Goal: Task Accomplishment & Management: Complete application form

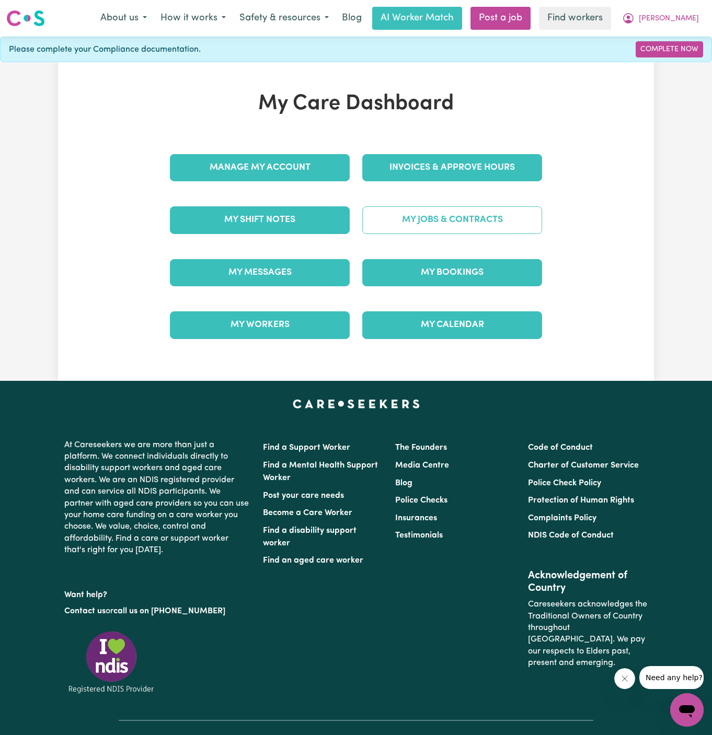
click at [478, 217] on link "My Jobs & Contracts" at bounding box center [452, 219] width 180 height 27
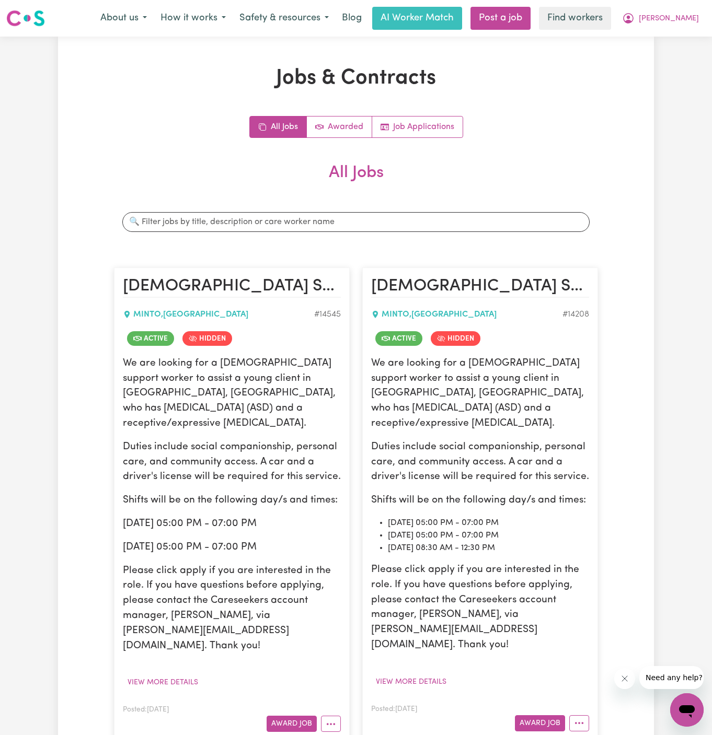
click at [596, 144] on div "All Jobs Awarded Job Applications All Jobs Search jobs Female Support Worker Ne…" at bounding box center [356, 434] width 484 height 636
click at [178, 675] on button "View more details" at bounding box center [163, 683] width 80 height 16
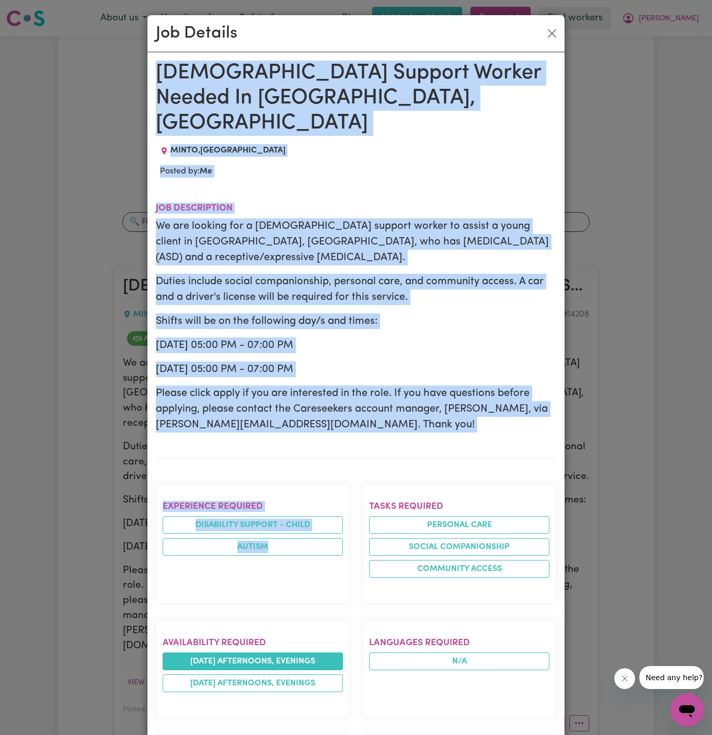
drag, startPoint x: 151, startPoint y: 62, endPoint x: 251, endPoint y: 639, distance: 585.7
click at [251, 639] on div "Female Support Worker Needed In Minto, NSW MINTO , New South Wales Posted by: M…" at bounding box center [355, 647] width 417 height 1191
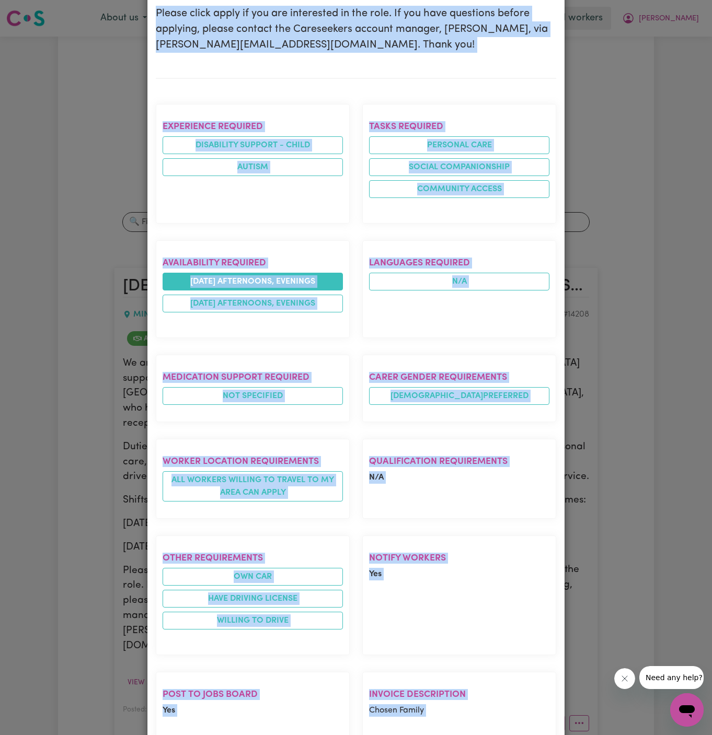
scroll to position [492, 0]
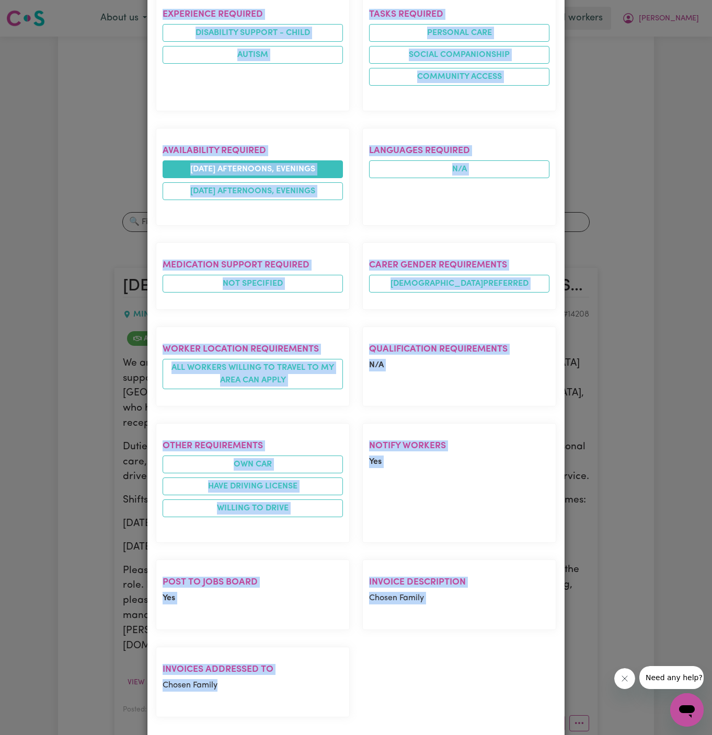
copy div "Female Support Worker Needed In Minto, NSW MINTO , New South Wales Posted by: M…"
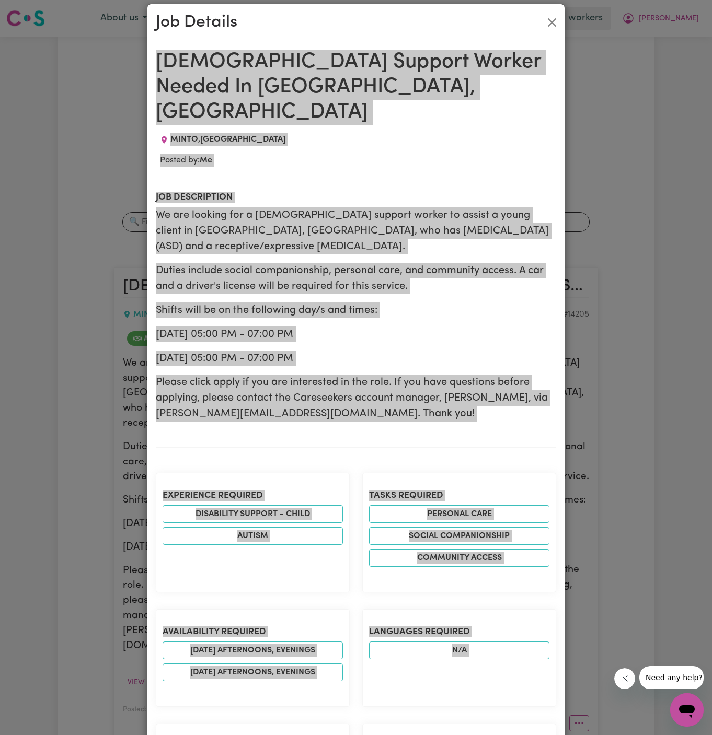
scroll to position [0, 0]
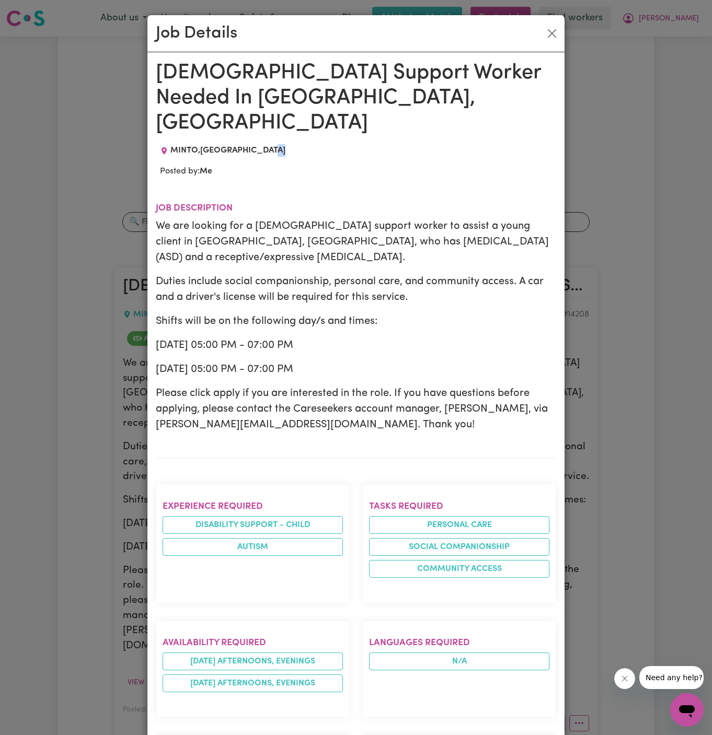
drag, startPoint x: 575, startPoint y: 139, endPoint x: 572, endPoint y: 98, distance: 40.3
click at [572, 100] on div "Job Details Female Support Worker Needed In Minto, NSW MINTO , New South Wales …" at bounding box center [356, 367] width 712 height 735
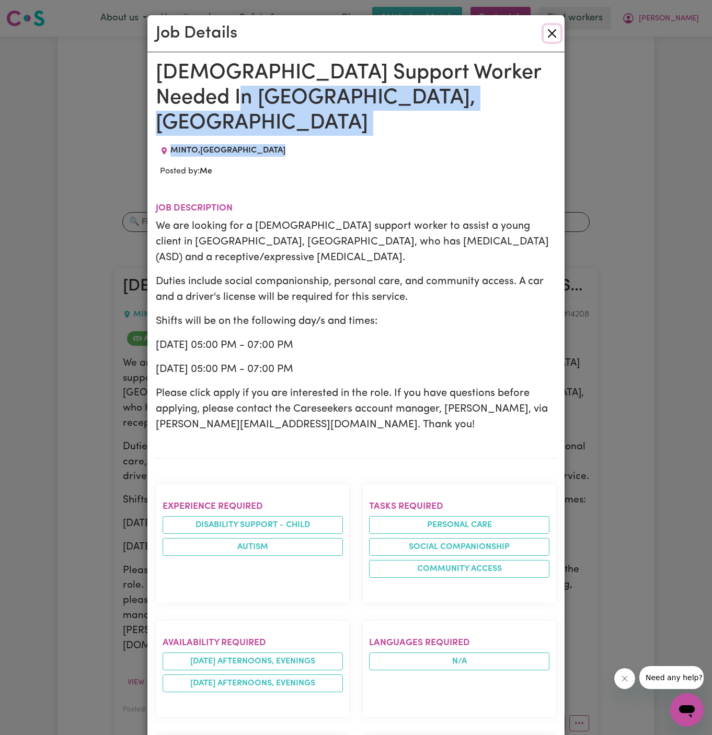
click at [551, 34] on button "Close" at bounding box center [552, 33] width 17 height 17
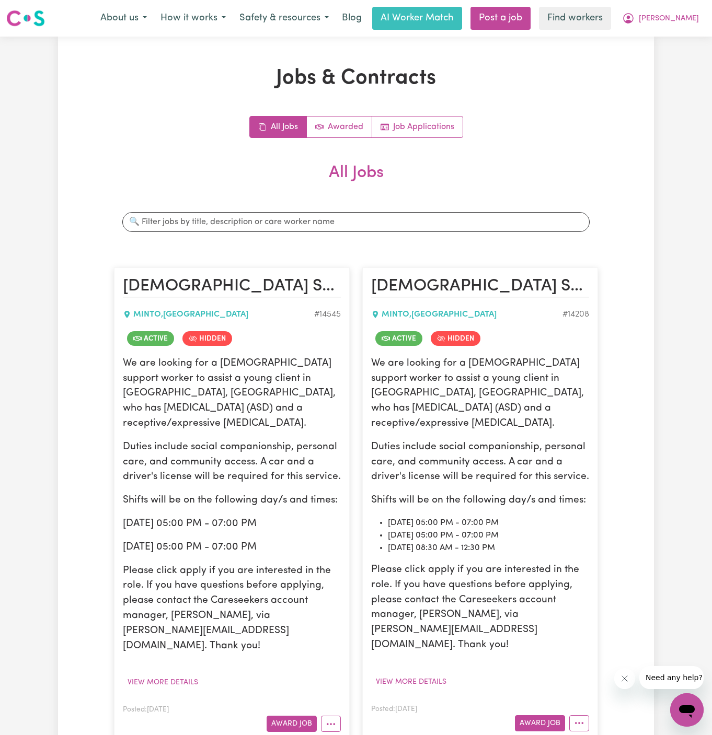
click at [584, 111] on div "Jobs & Contracts All Jobs Awarded Job Applications All Jobs Search jobs Female …" at bounding box center [356, 421] width 497 height 711
click at [424, 131] on link "Job Applications" at bounding box center [417, 127] width 90 height 21
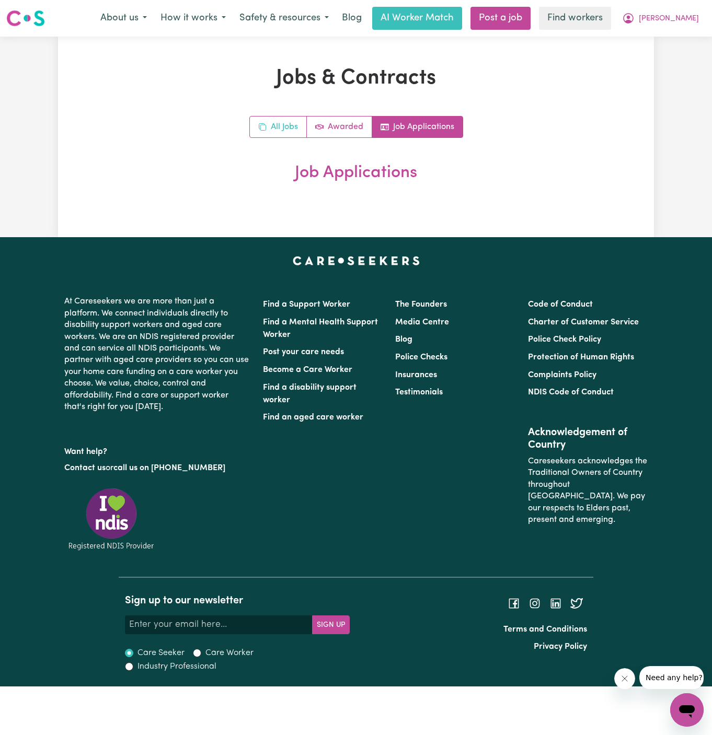
click at [287, 132] on link "All Jobs" at bounding box center [278, 127] width 57 height 21
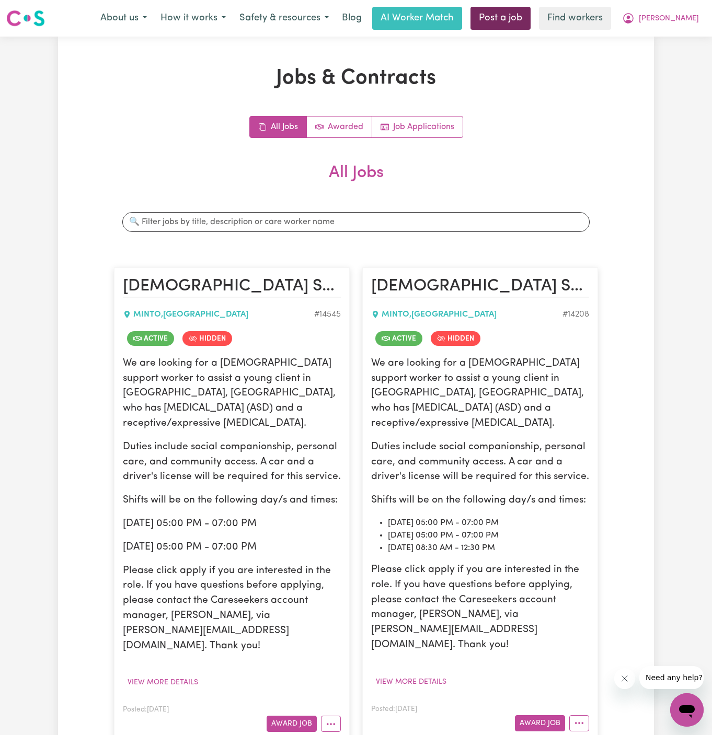
click at [530, 12] on link "Post a job" at bounding box center [500, 18] width 60 height 23
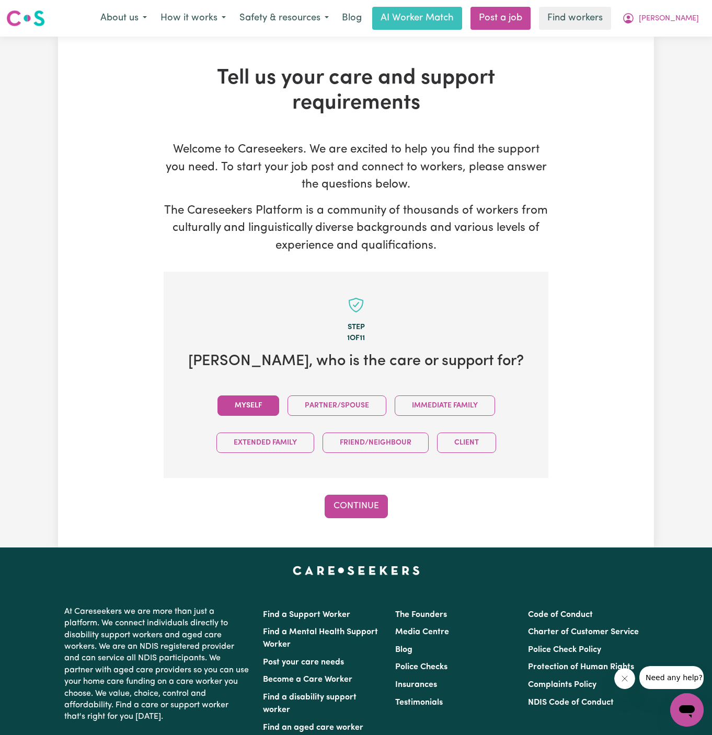
click at [264, 411] on button "Myself" at bounding box center [248, 406] width 62 height 20
click at [345, 504] on button "Continue" at bounding box center [356, 506] width 63 height 23
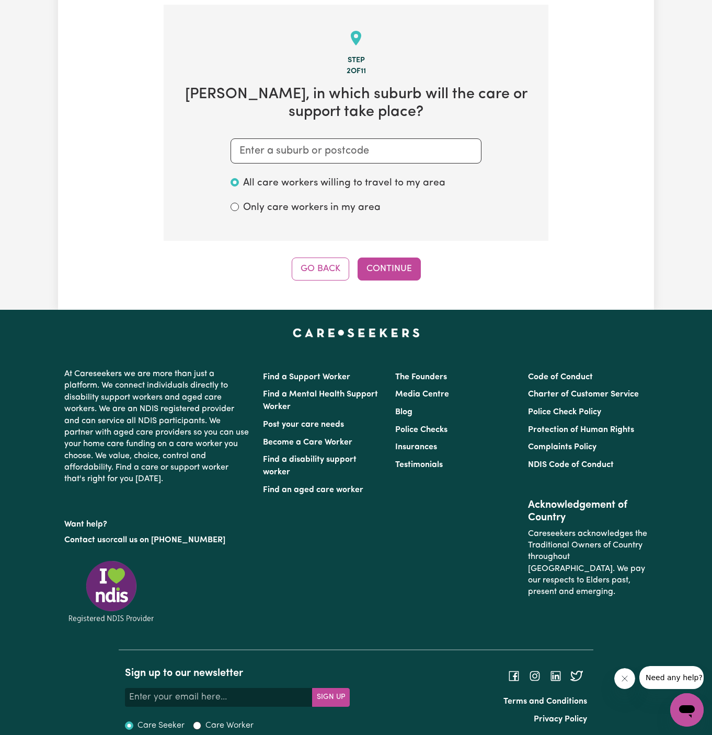
scroll to position [271, 0]
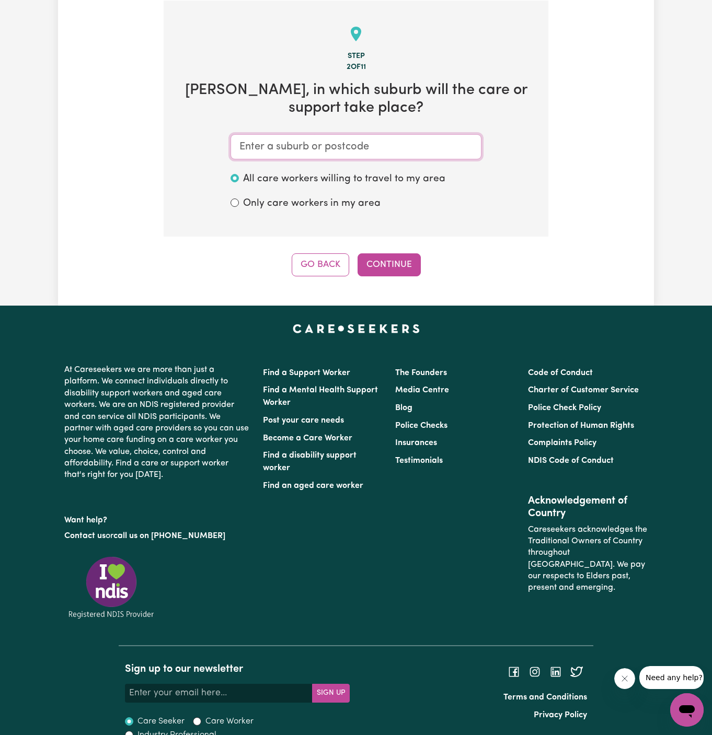
click at [383, 148] on input "text" at bounding box center [355, 146] width 251 height 25
paste input "Minto"
type input "Minto"
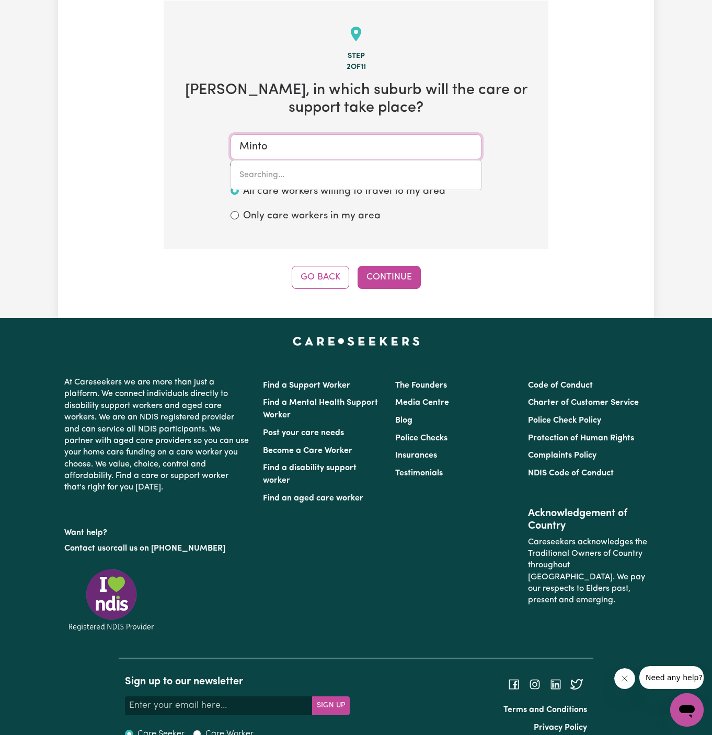
type input "Minto, New South Wales, 2566"
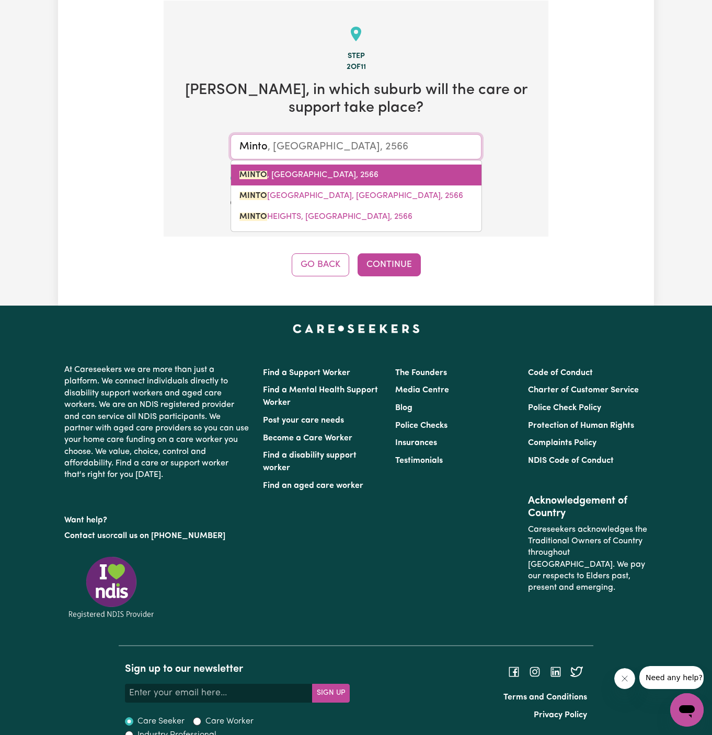
click at [372, 172] on link "MINTO , New South Wales, 2566" at bounding box center [356, 175] width 250 height 21
type input "MINTO, New South Wales, 2566"
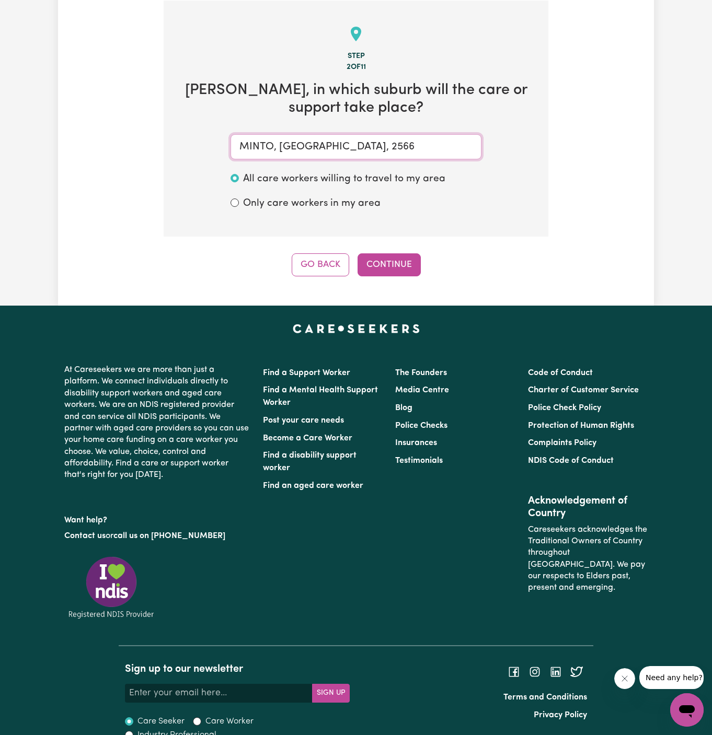
type input "MINTO, New South Wales, 2566"
click at [396, 249] on div "Step 2 of 11 Orneev , in which suburb will the care or support take place? MINT…" at bounding box center [356, 139] width 385 height 276
click at [396, 259] on button "Continue" at bounding box center [388, 264] width 63 height 23
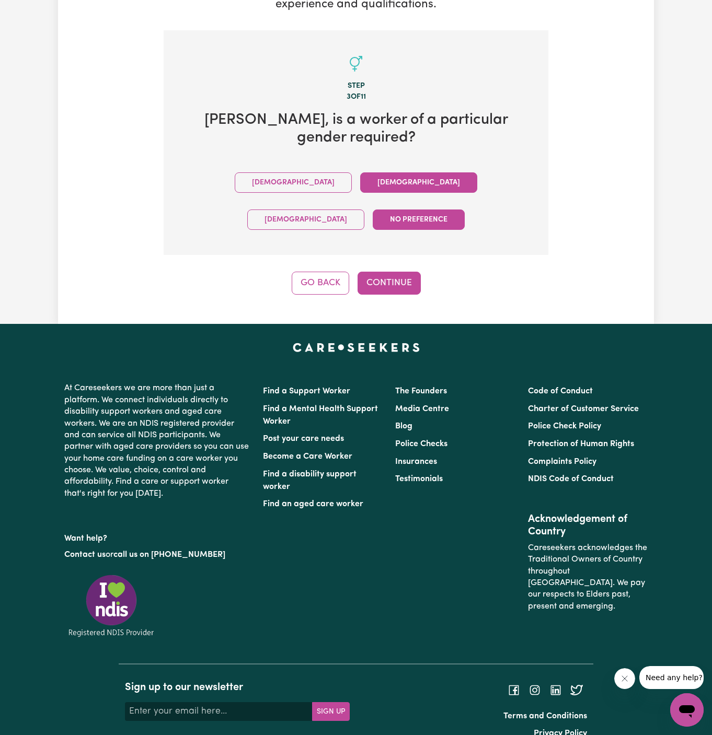
click at [360, 188] on button "Female" at bounding box center [418, 182] width 117 height 20
click at [386, 272] on button "Continue" at bounding box center [388, 283] width 63 height 23
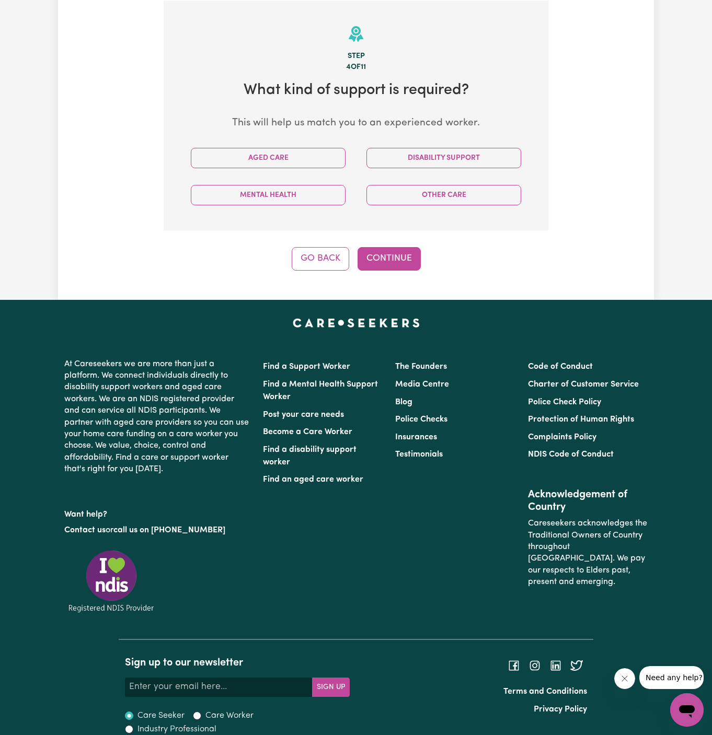
scroll to position [271, 0]
click at [465, 153] on button "Disability Support" at bounding box center [443, 158] width 155 height 20
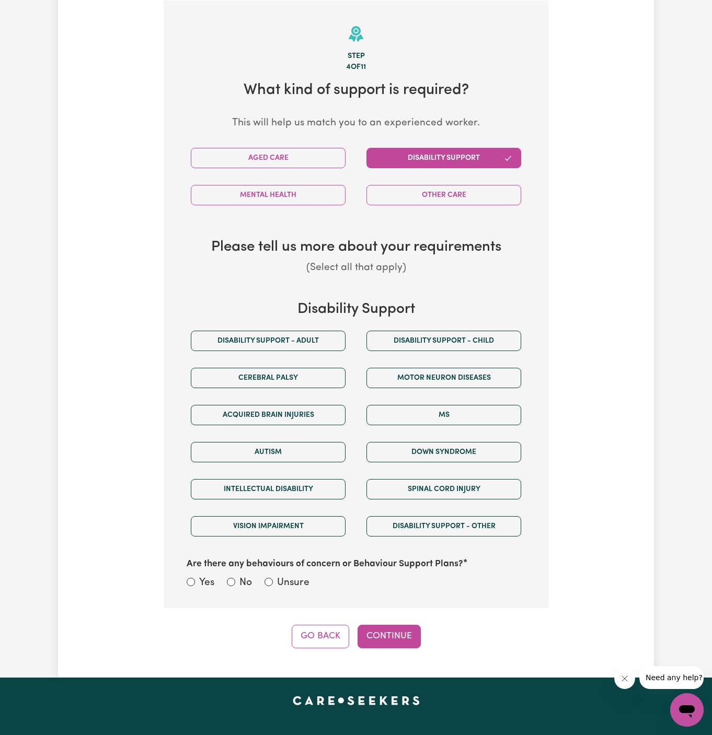
click at [267, 360] on div "Cerebral Palsy" at bounding box center [268, 378] width 176 height 37
click at [294, 352] on div "Disability support - Adult" at bounding box center [268, 340] width 176 height 37
click at [312, 341] on button "Disability support - Adult" at bounding box center [268, 341] width 155 height 20
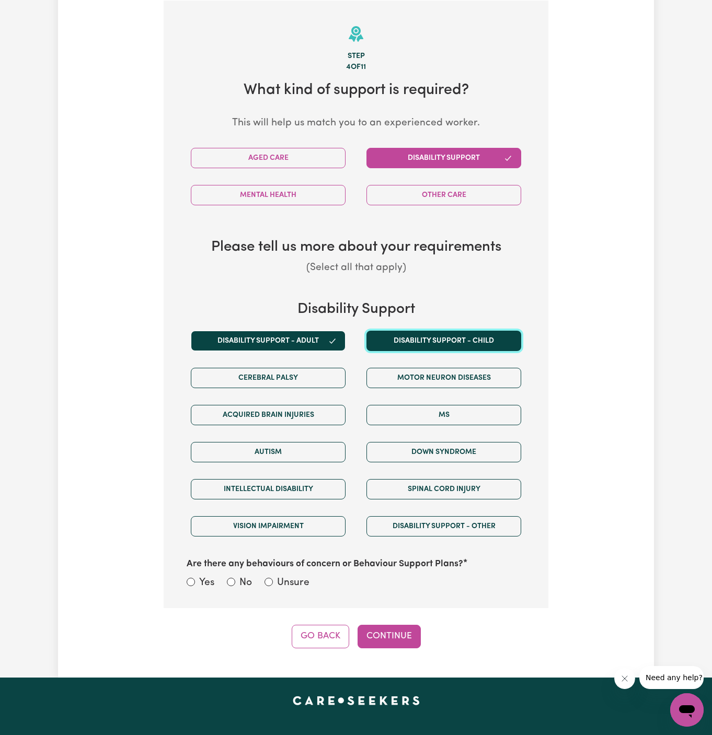
click at [477, 343] on button "Disability support - Child" at bounding box center [443, 341] width 155 height 20
click at [285, 581] on label "Unsure" at bounding box center [293, 583] width 32 height 15
click at [273, 581] on input "Unsure" at bounding box center [268, 582] width 8 height 8
radio input "true"
click at [394, 628] on button "Continue" at bounding box center [388, 636] width 63 height 23
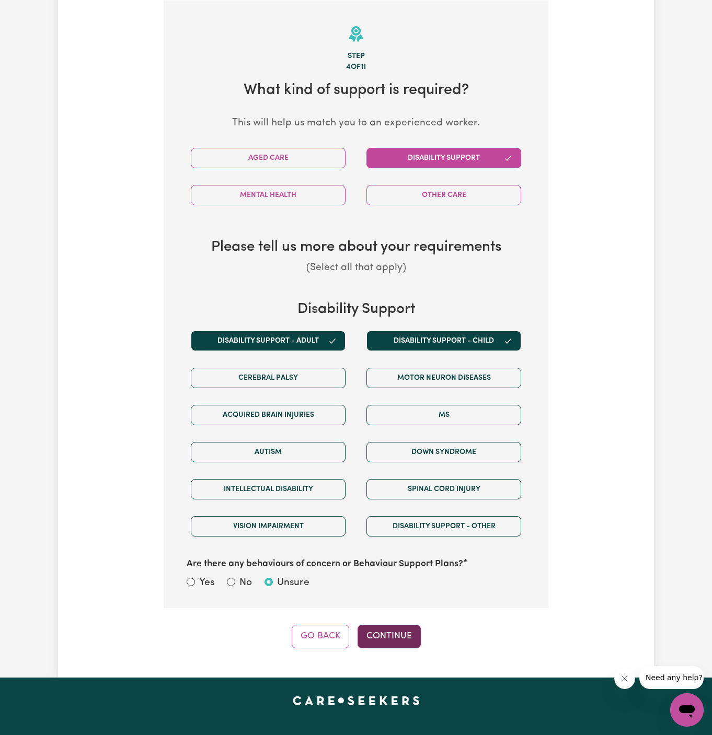
select select "PRIVATELY"
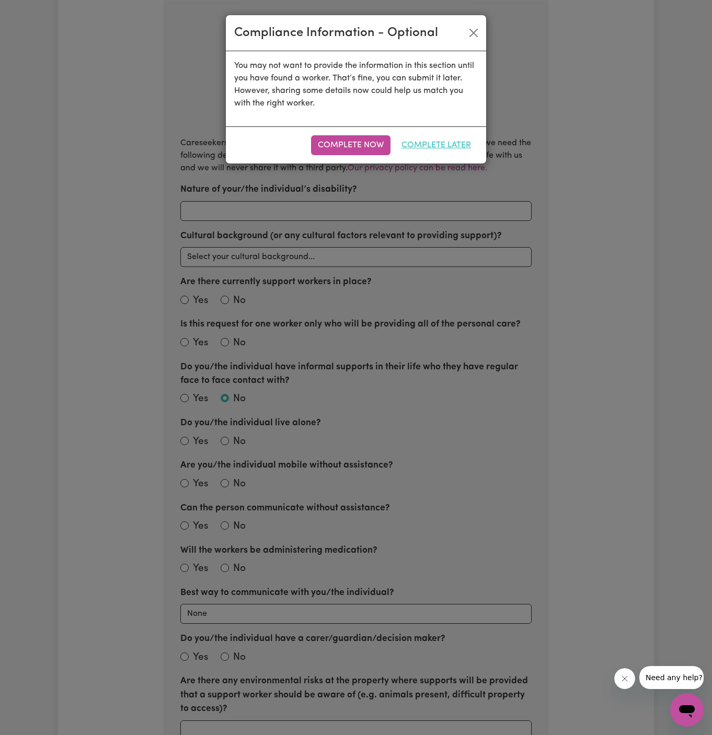
click at [449, 142] on button "Complete Later" at bounding box center [436, 145] width 83 height 20
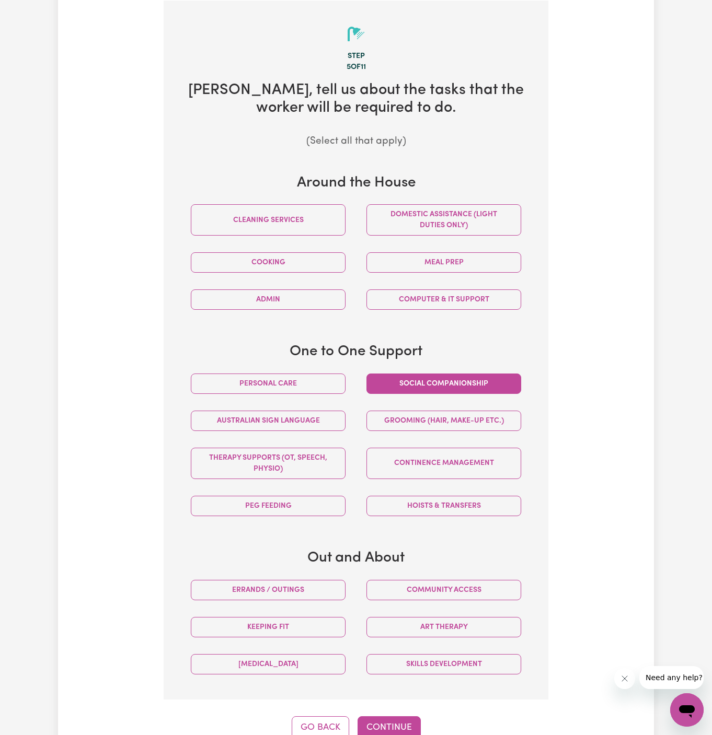
click at [367, 379] on button "Social companionship" at bounding box center [443, 384] width 155 height 20
click at [289, 376] on button "Personal care" at bounding box center [268, 384] width 155 height 20
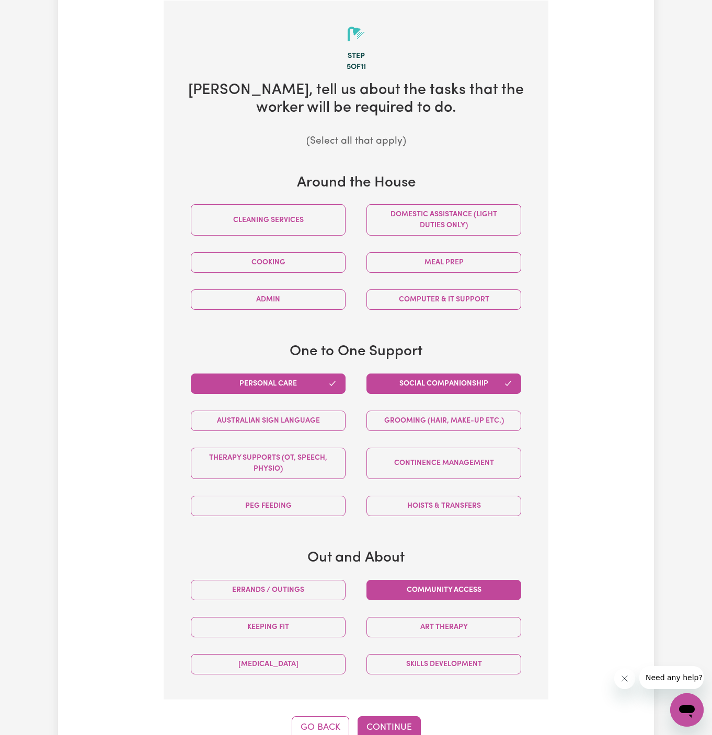
click at [489, 593] on button "Community access" at bounding box center [443, 590] width 155 height 20
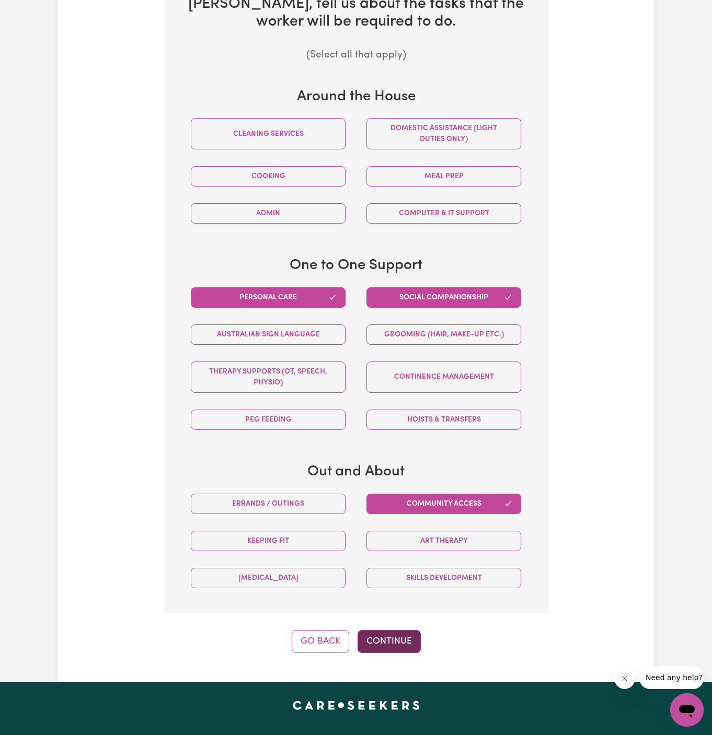
click at [413, 636] on button "Continue" at bounding box center [388, 641] width 63 height 23
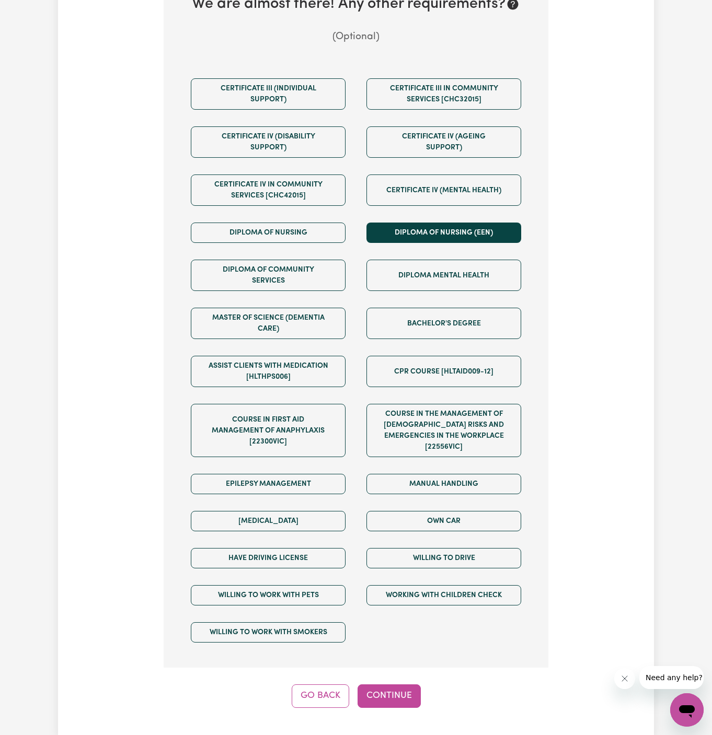
scroll to position [271, 0]
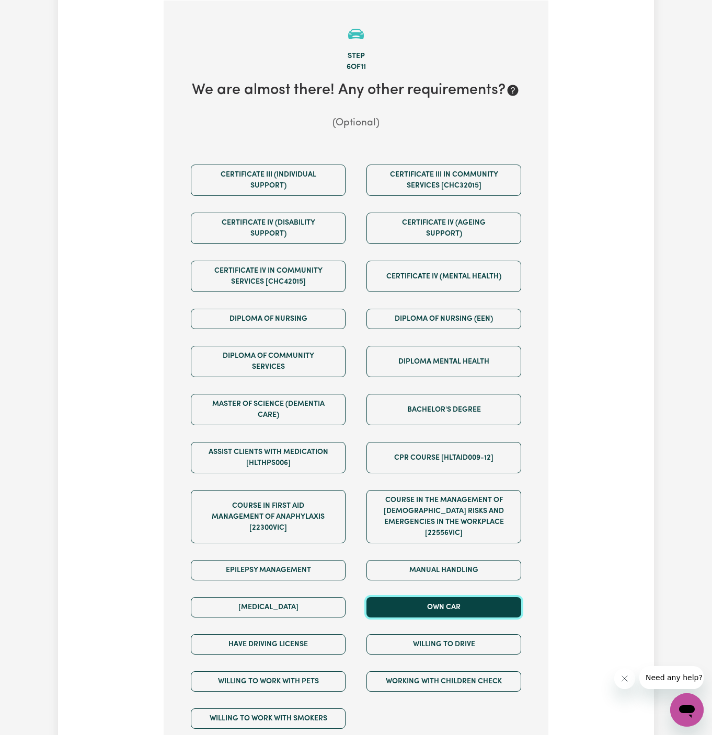
click at [421, 597] on button "Own Car" at bounding box center [443, 607] width 155 height 20
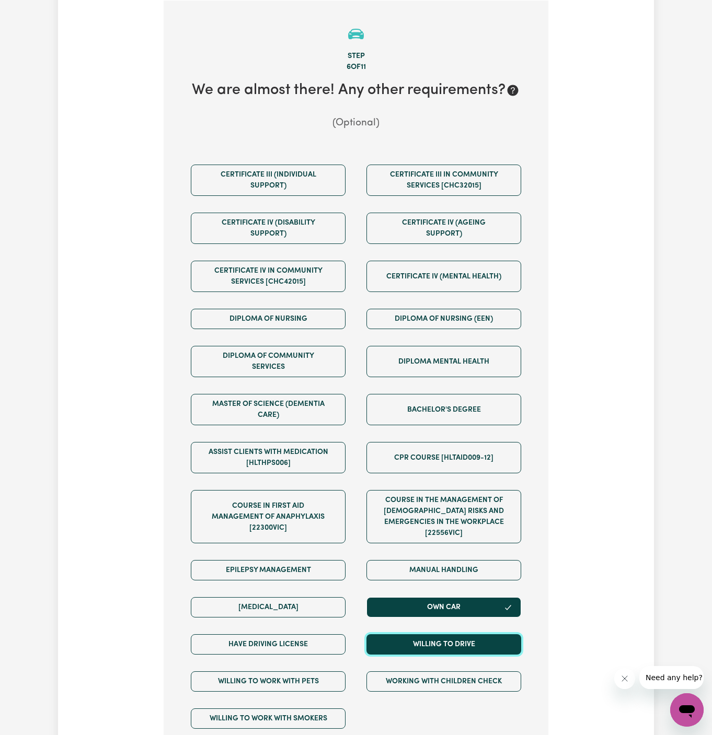
click at [421, 634] on button "Willing to drive" at bounding box center [443, 644] width 155 height 20
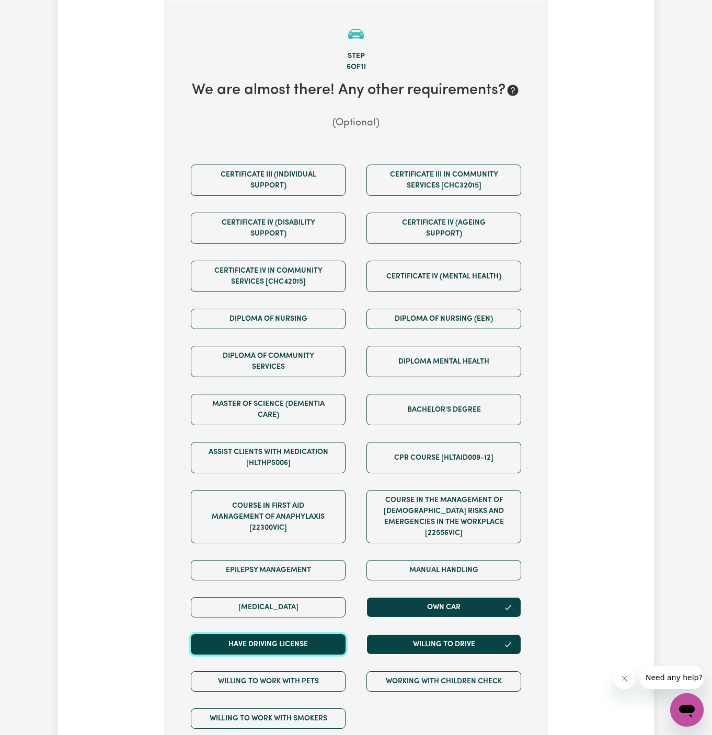
click at [321, 634] on button "Have driving license" at bounding box center [268, 644] width 155 height 20
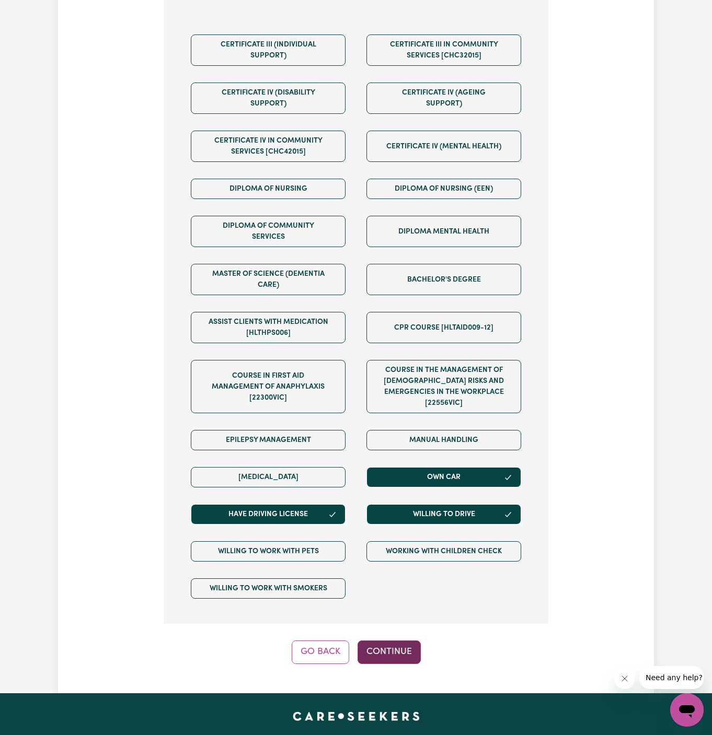
click at [382, 646] on button "Continue" at bounding box center [388, 652] width 63 height 23
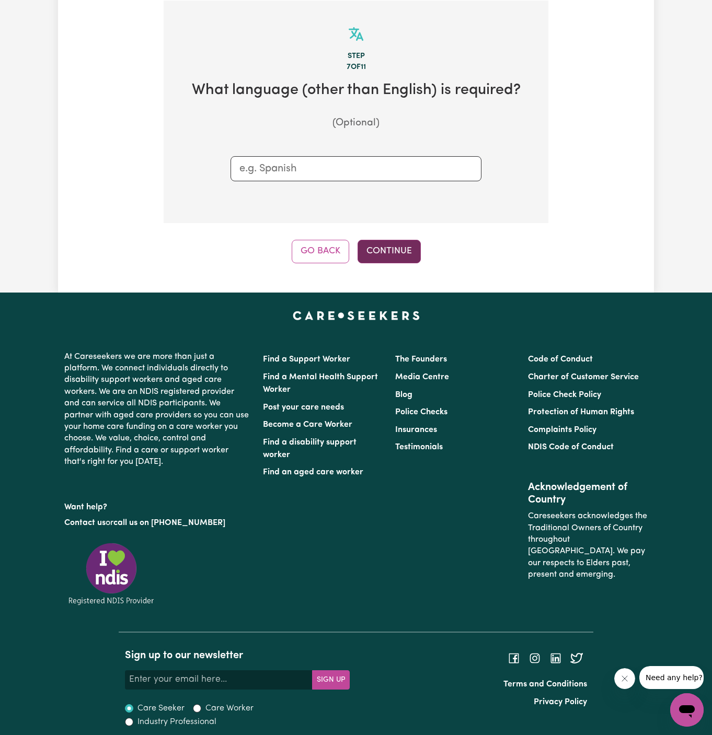
click at [395, 249] on button "Continue" at bounding box center [388, 251] width 63 height 23
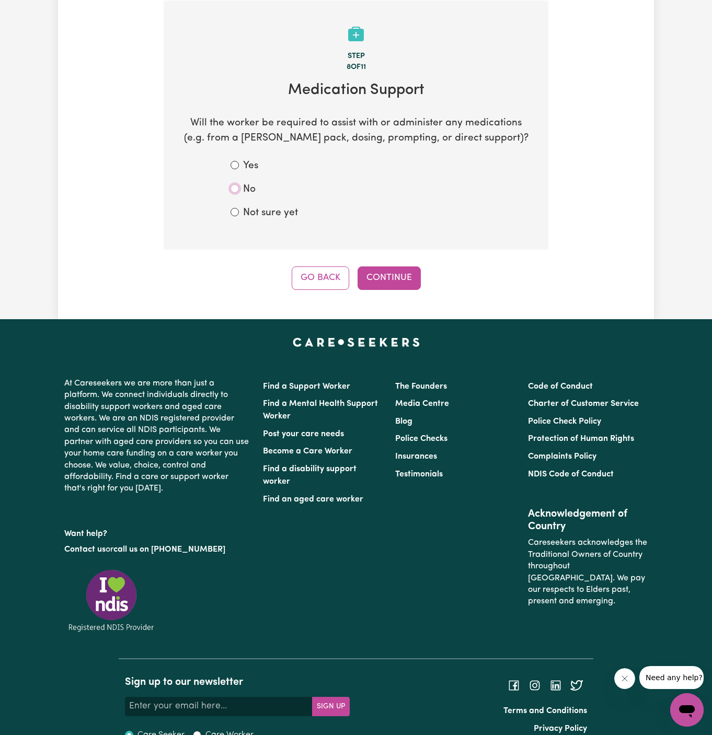
click at [237, 185] on input "No" at bounding box center [234, 188] width 8 height 8
radio input "true"
click at [380, 267] on button "Continue" at bounding box center [388, 278] width 63 height 23
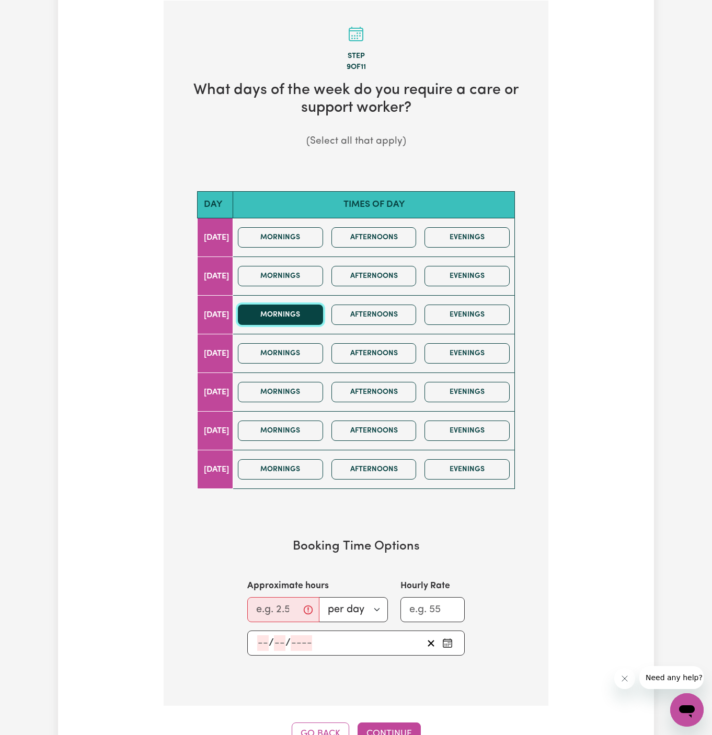
click at [313, 317] on button "Mornings" at bounding box center [280, 315] width 85 height 20
click at [383, 319] on button "Afternoons" at bounding box center [373, 315] width 85 height 20
click at [321, 302] on div "Mornings Afternoons Evenings" at bounding box center [374, 314] width 280 height 37
click at [314, 305] on button "Mornings" at bounding box center [280, 315] width 85 height 20
click at [521, 306] on section "Day Times of day Monday Mornings Afternoons Evenings Tuesday Mornings Afternoon…" at bounding box center [355, 340] width 351 height 331
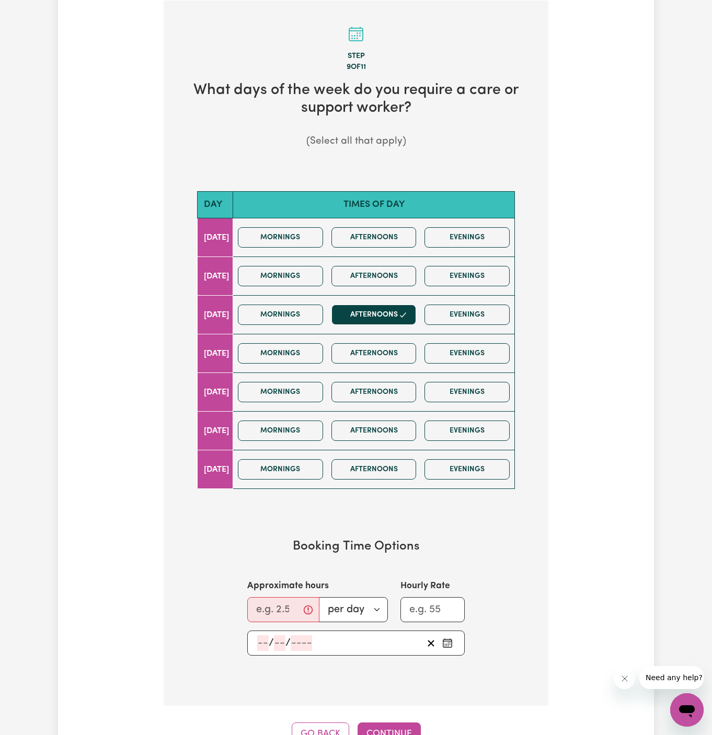
click at [469, 298] on div "Mornings Afternoons Evenings" at bounding box center [374, 314] width 280 height 37
click at [469, 305] on button "Evenings" at bounding box center [466, 315] width 85 height 20
drag, startPoint x: 388, startPoint y: 354, endPoint x: 456, endPoint y: 354, distance: 67.4
click at [389, 354] on button "Afternoons" at bounding box center [373, 353] width 85 height 20
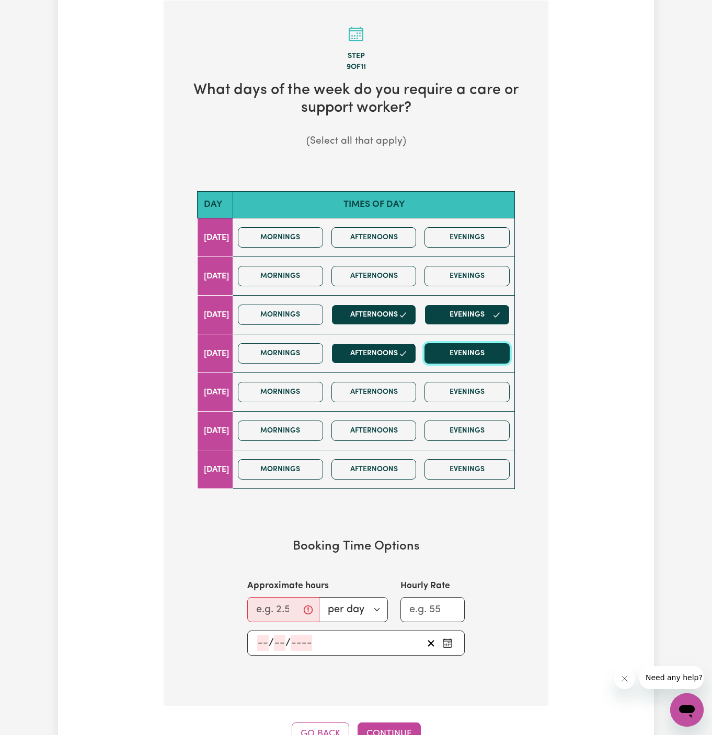
click at [456, 354] on button "Evenings" at bounding box center [466, 353] width 85 height 20
click at [271, 613] on input "Approximate hours" at bounding box center [283, 609] width 72 height 25
type input "2"
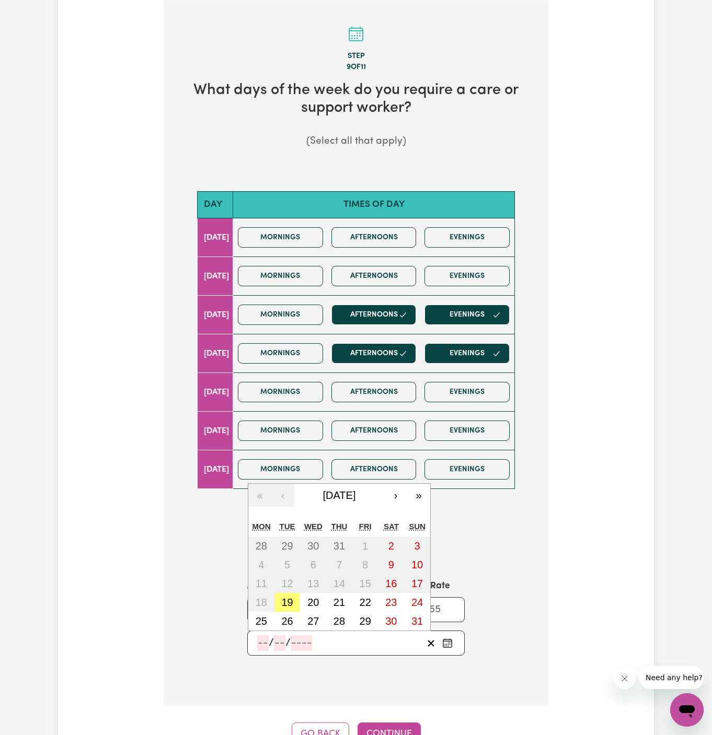
click at [259, 642] on input "number" at bounding box center [262, 644] width 11 height 16
click at [317, 600] on abbr "20" at bounding box center [312, 602] width 11 height 11
type input "2025-08-20"
type input "20"
type input "8"
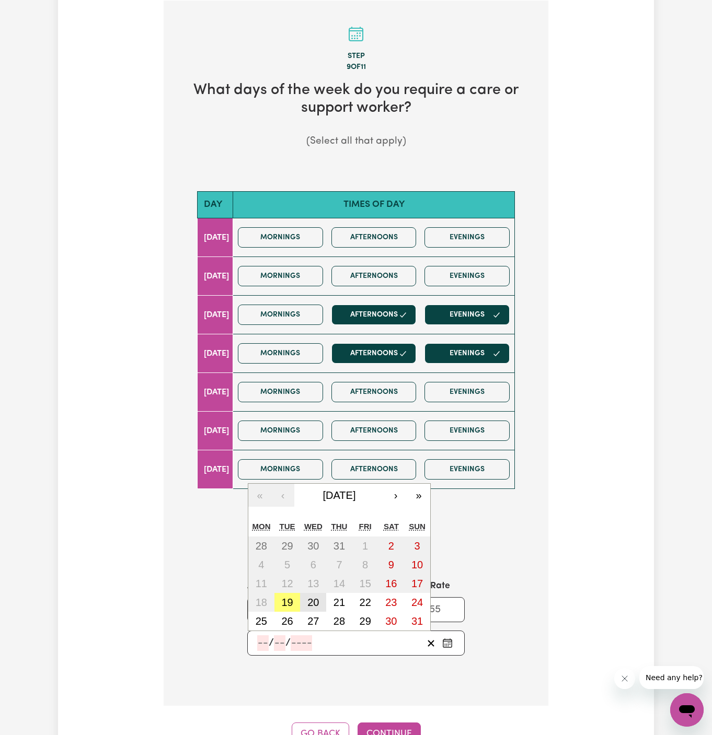
type input "2025"
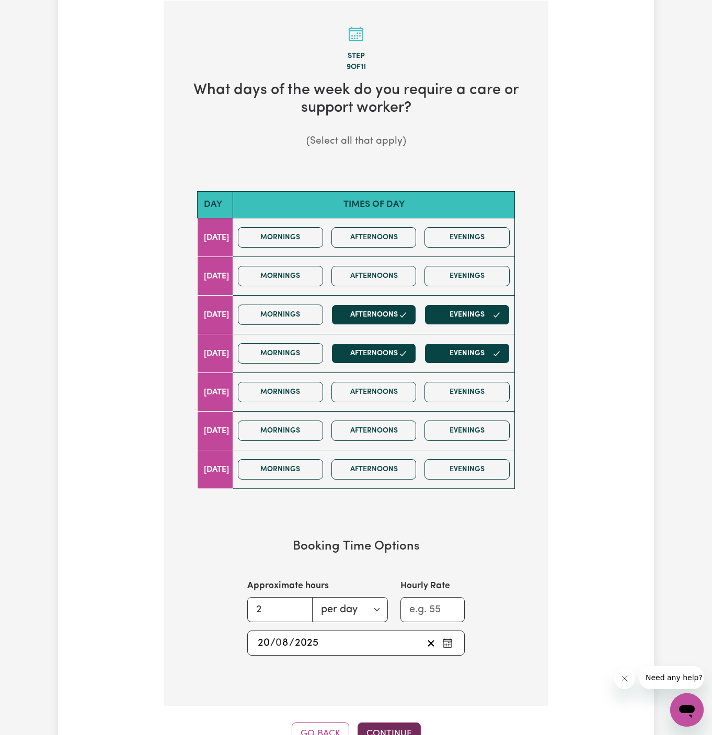
click at [378, 723] on button "Continue" at bounding box center [388, 734] width 63 height 23
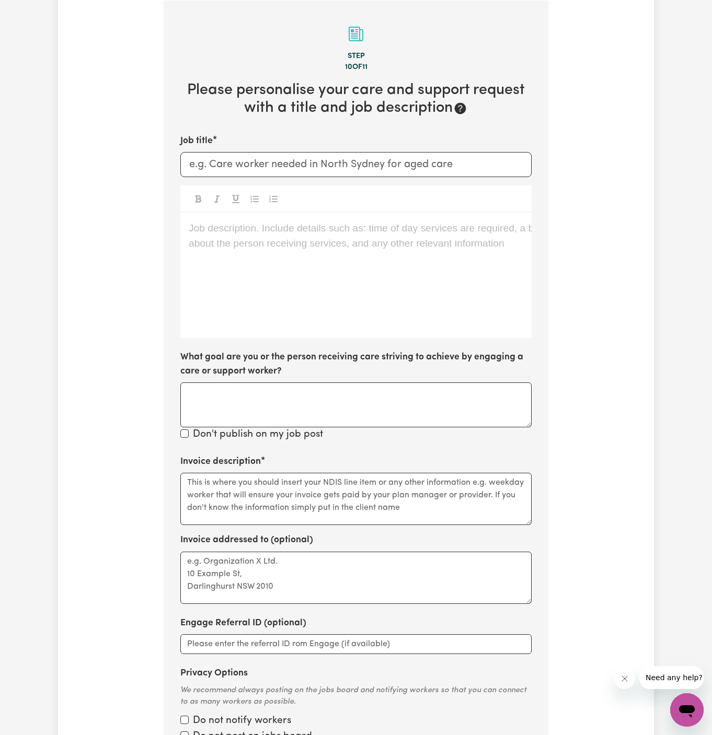
click at [457, 305] on div "Job description. Include details such as: time of day services are required, a …" at bounding box center [355, 275] width 351 height 125
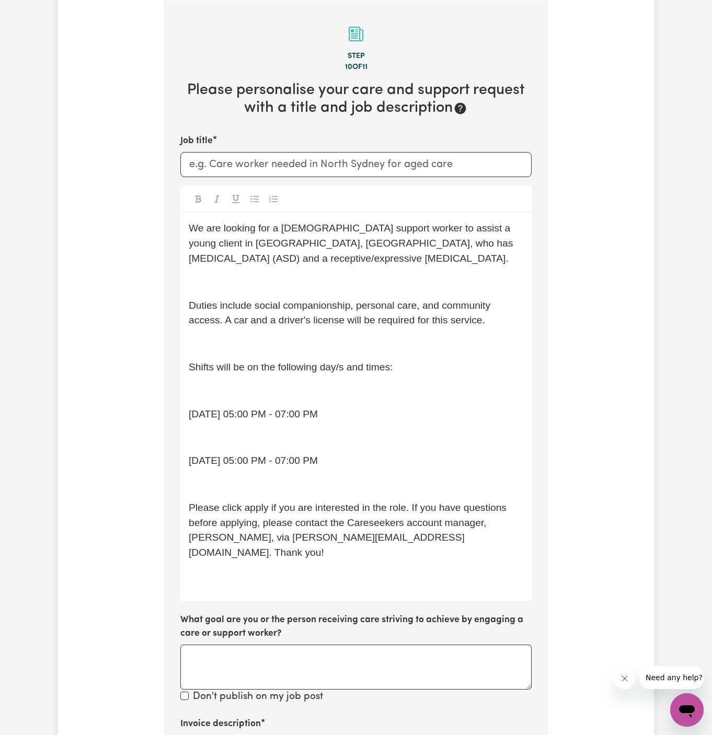
click at [307, 264] on p "We are looking for a female support worker to assist a young client in Minto, N…" at bounding box center [356, 243] width 334 height 45
click at [307, 287] on p "﻿" at bounding box center [356, 282] width 334 height 15
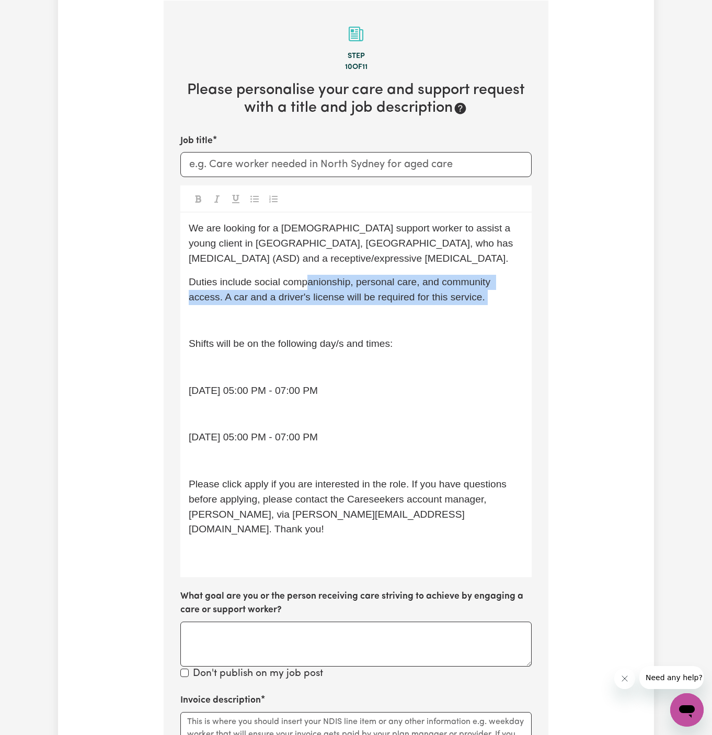
drag, startPoint x: 307, startPoint y: 287, endPoint x: 320, endPoint y: 330, distance: 44.7
click at [320, 330] on div "We are looking for a female support worker to assist a young client in Minto, N…" at bounding box center [355, 395] width 351 height 365
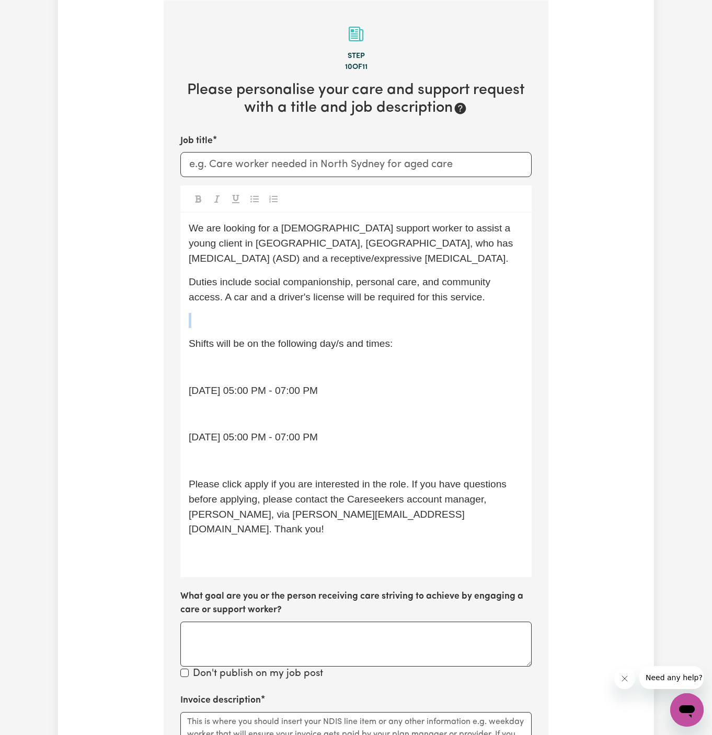
drag, startPoint x: 320, startPoint y: 330, endPoint x: 316, endPoint y: 313, distance: 17.6
click at [316, 313] on div "We are looking for a female support worker to assist a young client in Minto, N…" at bounding box center [355, 395] width 351 height 365
click at [316, 313] on p "﻿" at bounding box center [356, 320] width 334 height 15
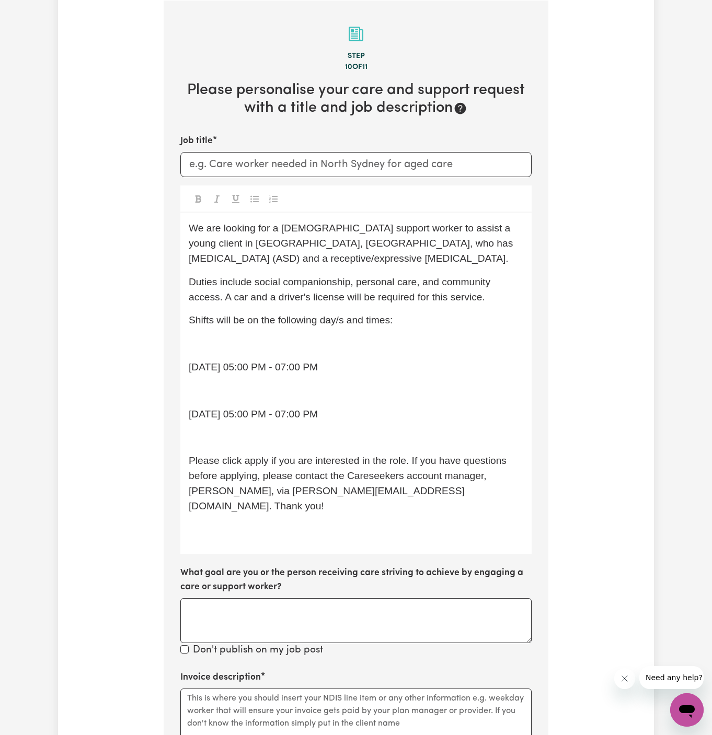
click at [306, 340] on p "﻿" at bounding box center [356, 344] width 334 height 15
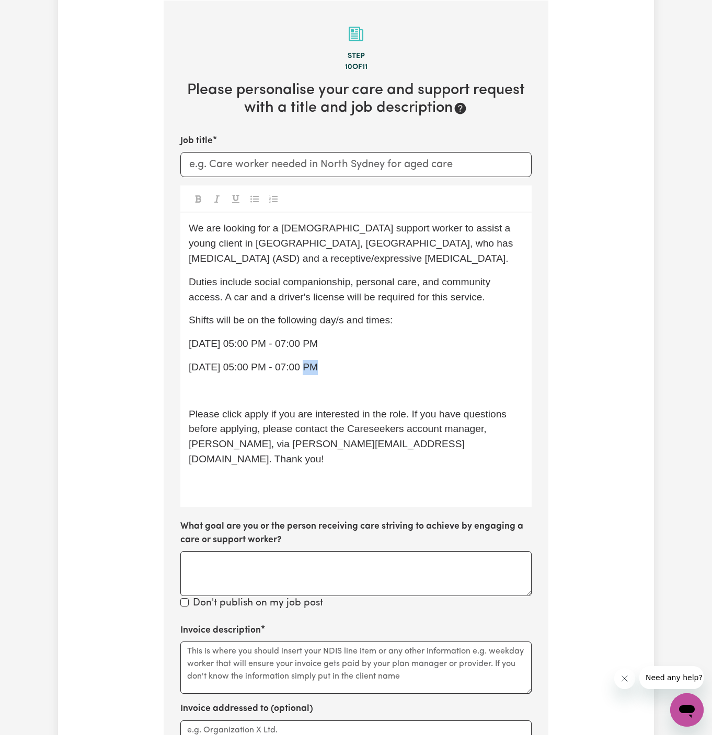
drag, startPoint x: 304, startPoint y: 362, endPoint x: 299, endPoint y: 383, distance: 21.4
click at [299, 383] on div "We are looking for a female support worker to assist a young client in Minto, N…" at bounding box center [355, 360] width 351 height 294
click at [299, 384] on p "﻿" at bounding box center [356, 391] width 334 height 15
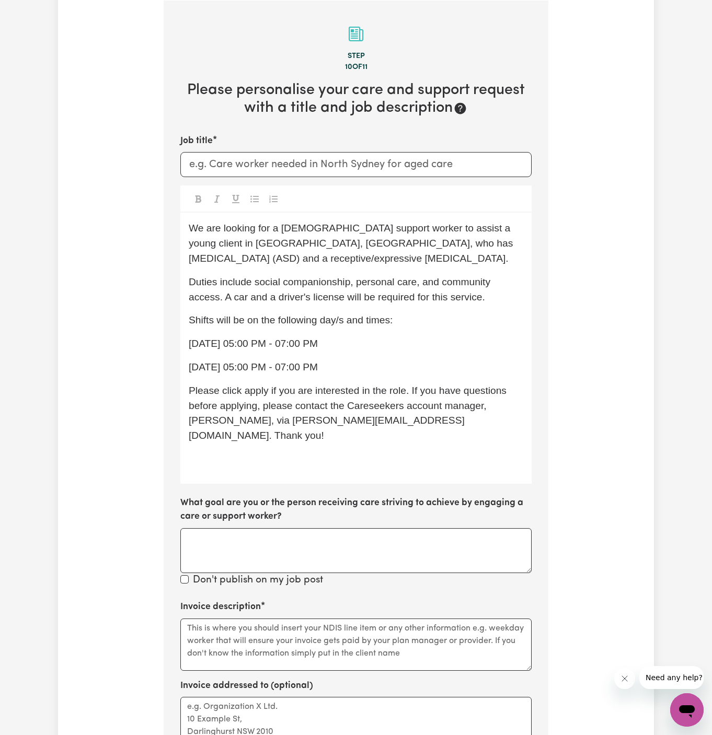
click at [311, 378] on div "We are looking for a female support worker to assist a young client in Minto, N…" at bounding box center [355, 348] width 351 height 271
drag, startPoint x: 337, startPoint y: 367, endPoint x: 184, endPoint y: 343, distance: 154.9
click at [184, 343] on div "We are looking for a female support worker to assist a young client in Minto, N…" at bounding box center [355, 348] width 351 height 271
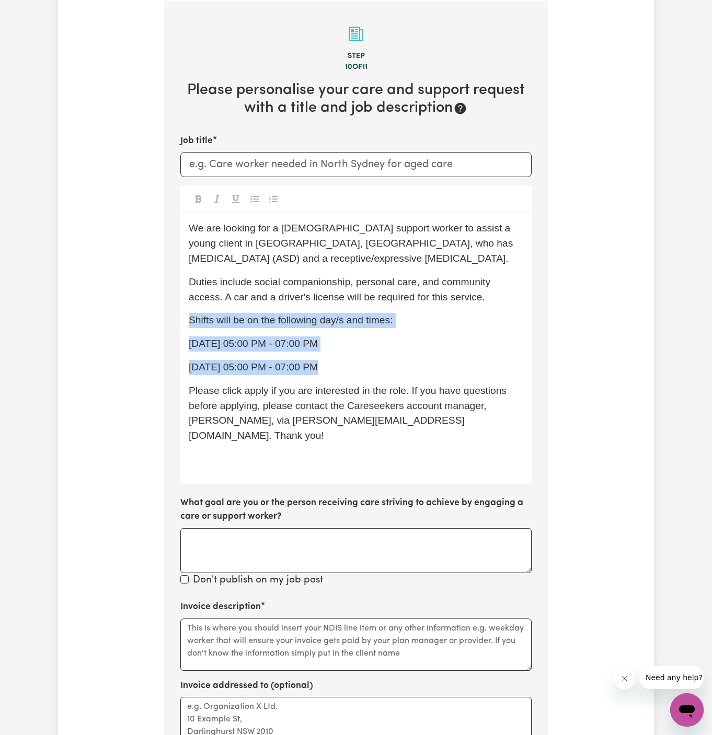
click at [275, 199] on icon "Toggle undefined" at bounding box center [273, 198] width 8 height 7
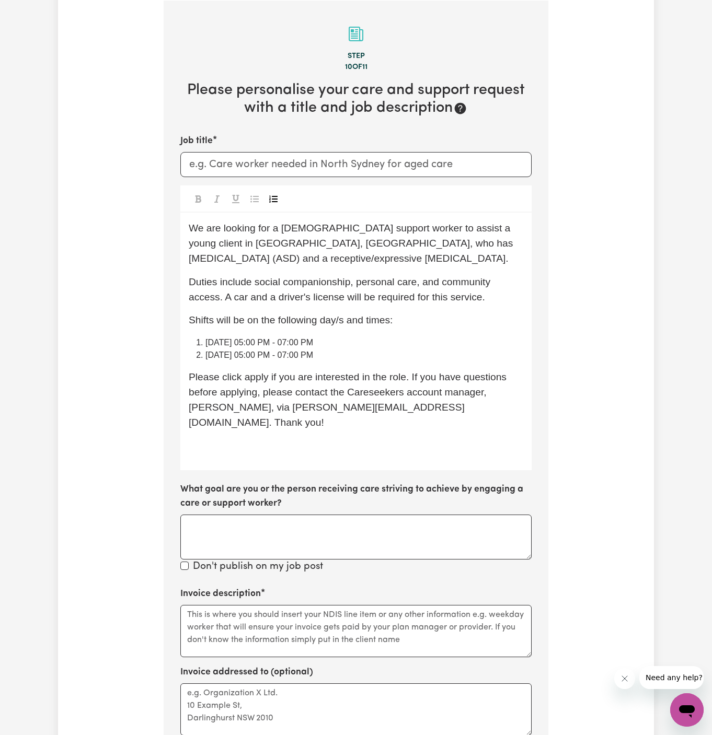
click at [357, 340] on li "Wednesday 05:00 PM - 07:00 PM" at bounding box center [364, 343] width 318 height 13
drag, startPoint x: 353, startPoint y: 361, endPoint x: 192, endPoint y: 330, distance: 164.3
click at [192, 330] on div "We are looking for a female support worker to assist a young client in Minto, N…" at bounding box center [355, 342] width 351 height 258
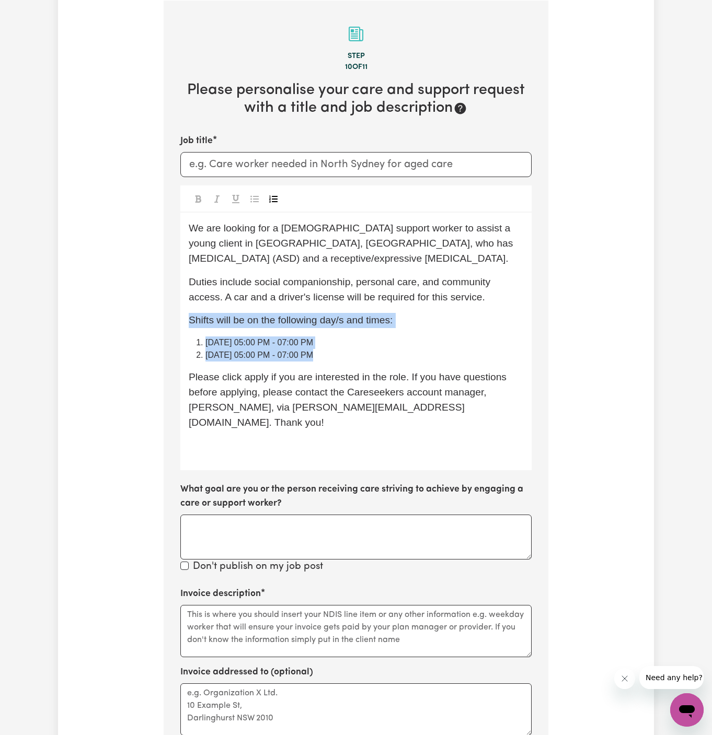
click at [252, 204] on button "Toggle undefined" at bounding box center [254, 199] width 15 height 14
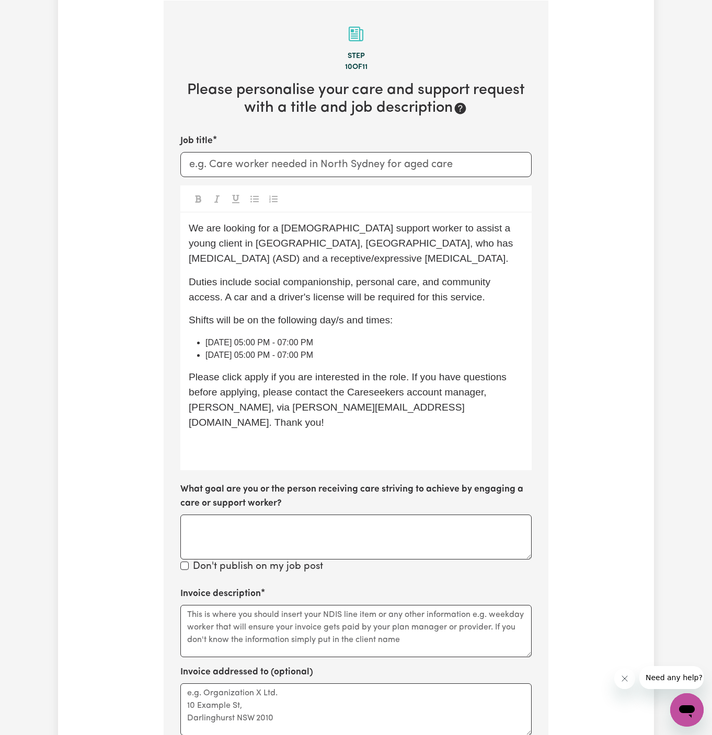
click at [256, 439] on p "﻿" at bounding box center [356, 446] width 334 height 15
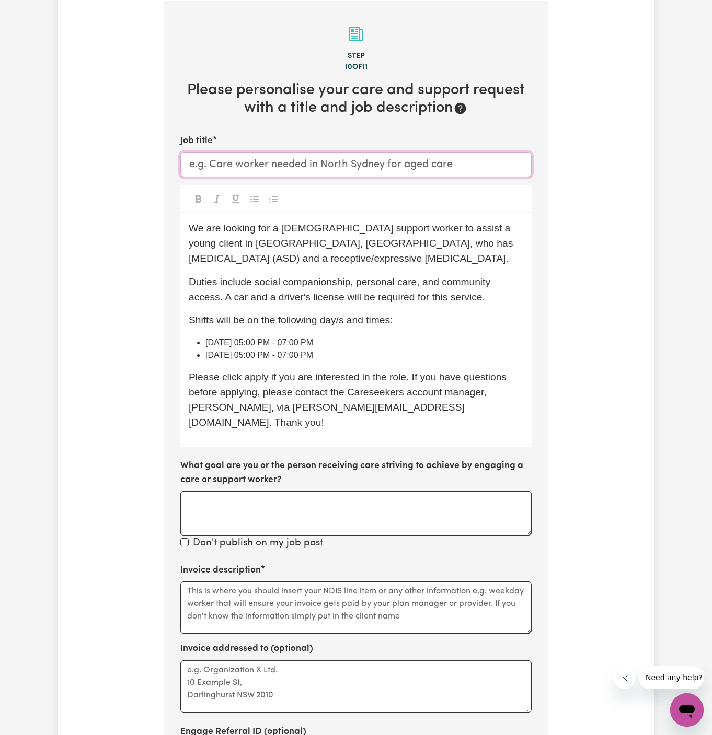
click at [354, 170] on input "Job title" at bounding box center [355, 164] width 351 height 25
paste input "Female Support Worker Needed In Minto, NSW"
type input "Female Support Worker Needed In Minto, NSW"
click at [302, 357] on span "Thursday 05:00 PM - 07:00 PM" at bounding box center [259, 355] width 108 height 9
click at [243, 380] on span "Please click apply if you are interested in the role. If you have questions bef…" at bounding box center [349, 400] width 320 height 56
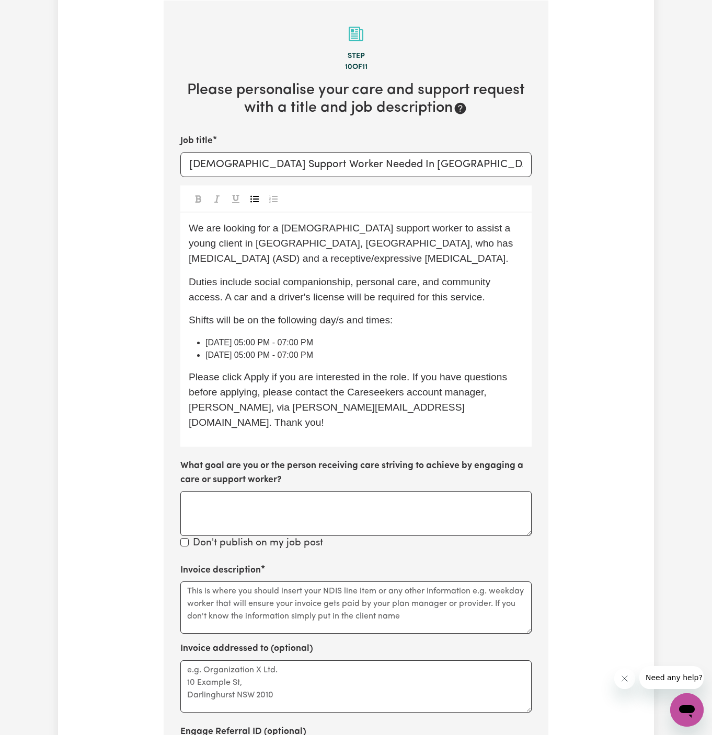
click at [364, 355] on li "Thursday 05:00 PM - 07:00 PM" at bounding box center [364, 355] width 318 height 13
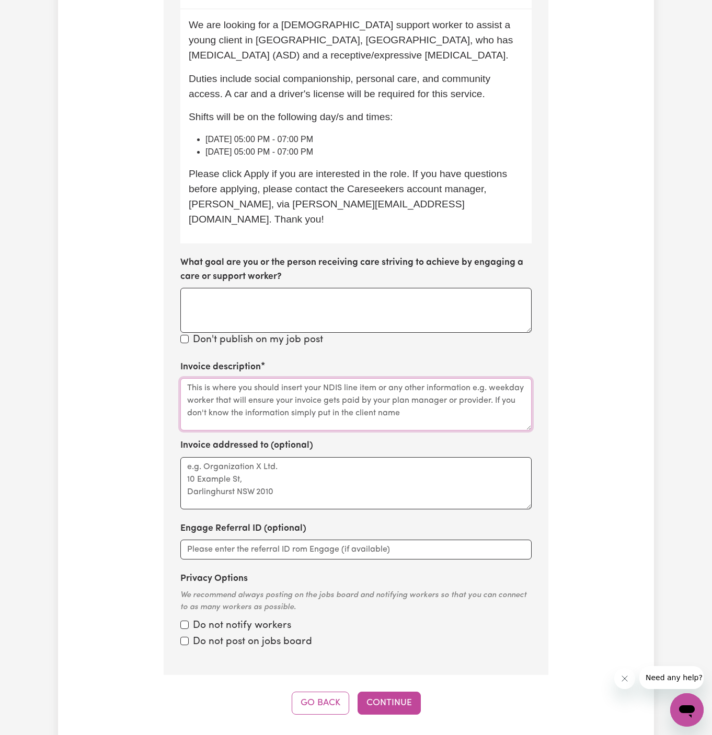
click at [225, 398] on textarea "Invoice description" at bounding box center [355, 404] width 351 height 52
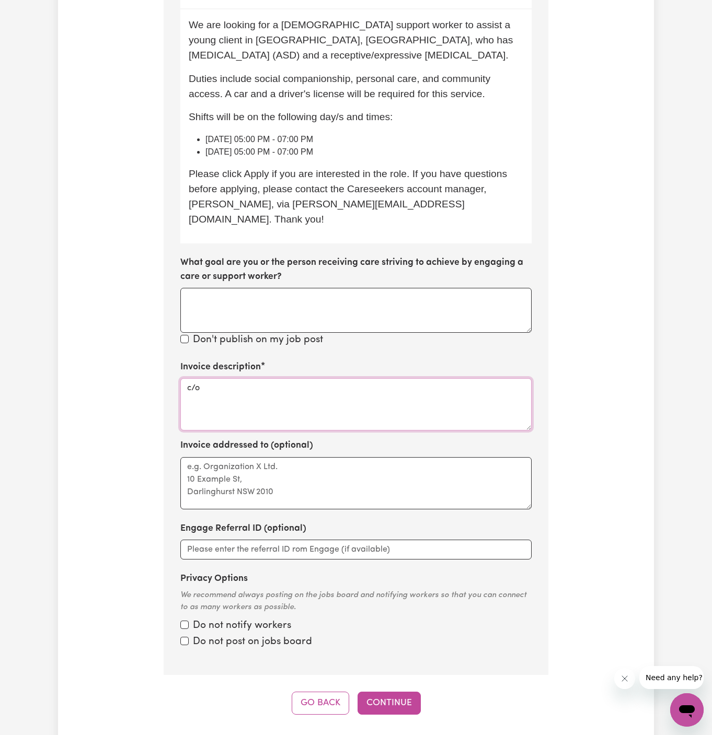
paste textarea "Chosen Family"
click at [230, 378] on textarea "c/o Chosen Family" at bounding box center [355, 404] width 351 height 52
type textarea "c/o Chosen Family"
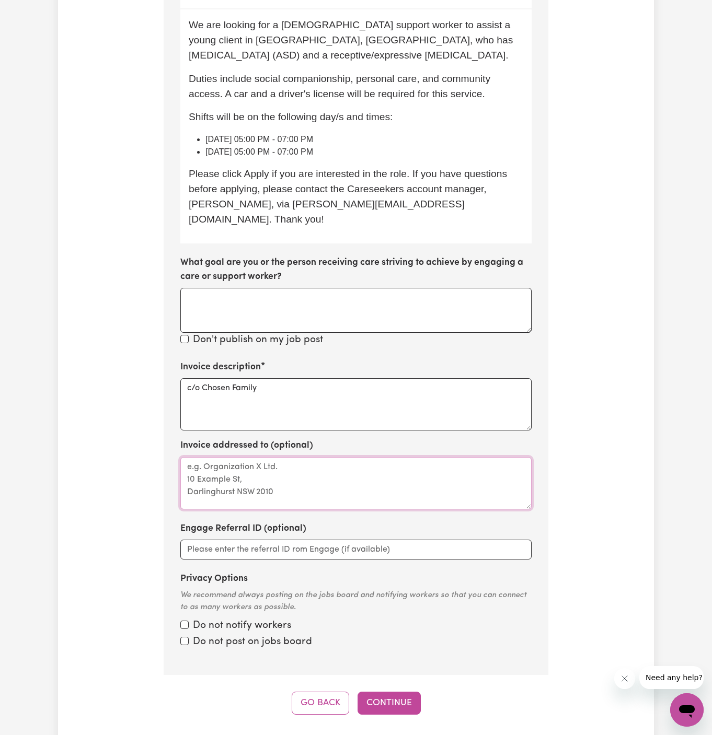
click at [219, 465] on textarea "Invoice addressed to (optional)" at bounding box center [355, 483] width 351 height 52
paste textarea "c/o Chosen Family"
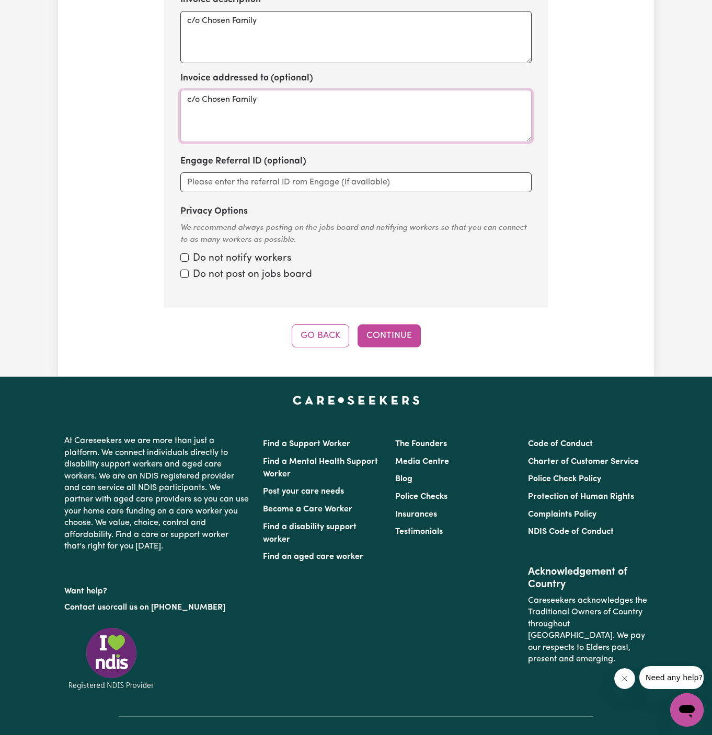
scroll to position [875, 0]
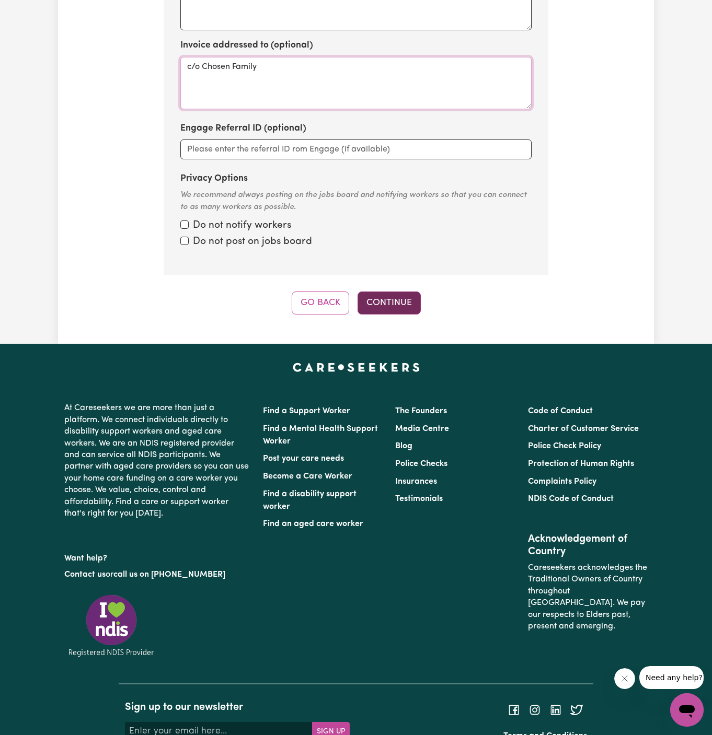
type textarea "c/o Chosen Family"
click at [401, 295] on button "Continue" at bounding box center [388, 303] width 63 height 23
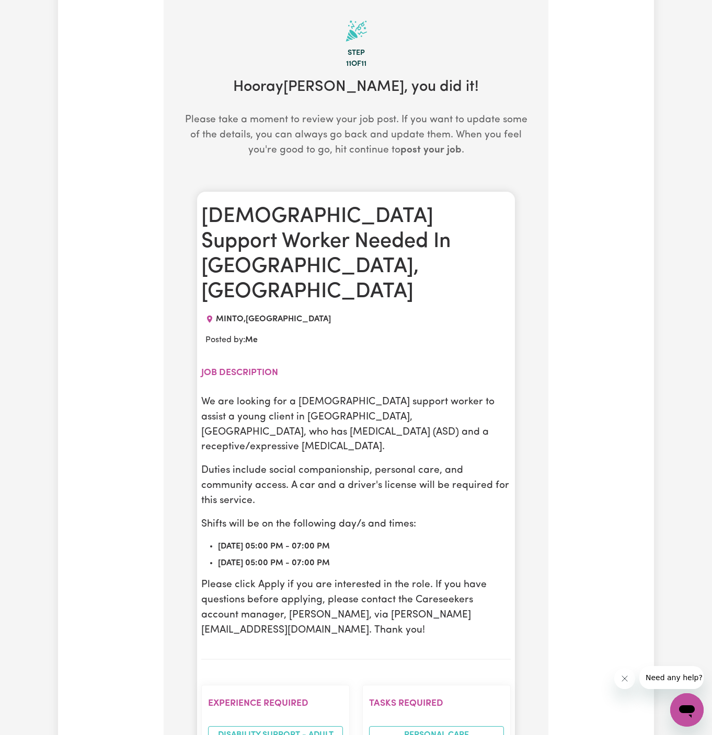
scroll to position [271, 0]
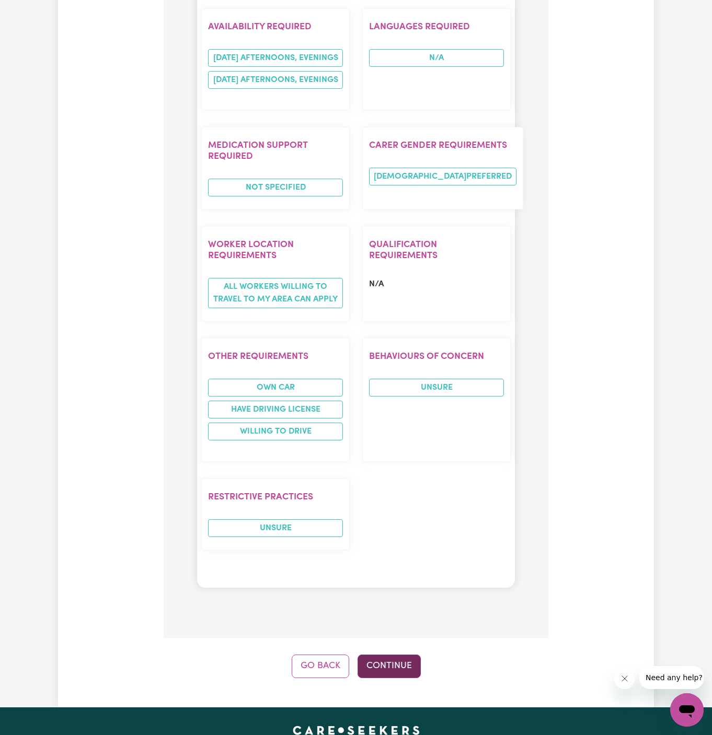
click at [392, 655] on button "Continue" at bounding box center [388, 666] width 63 height 23
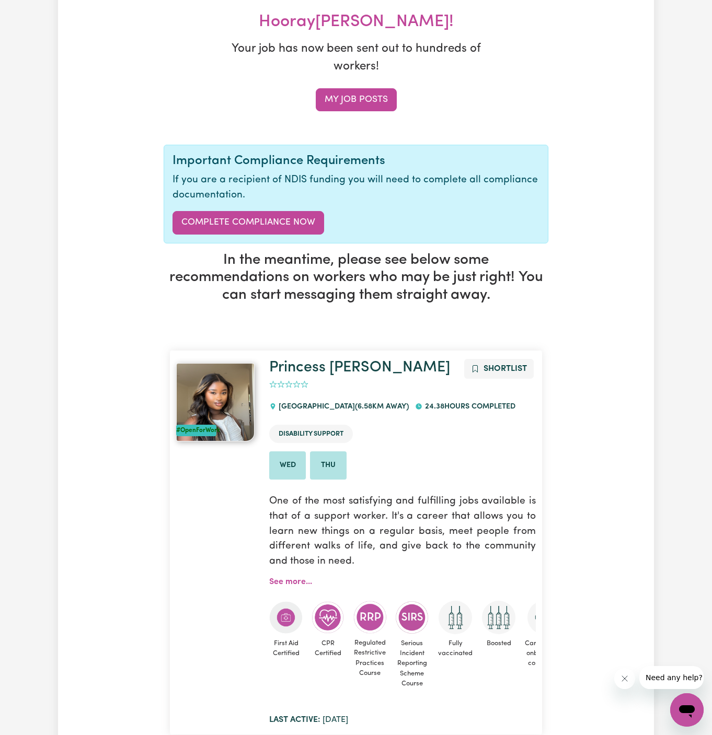
scroll to position [0, 0]
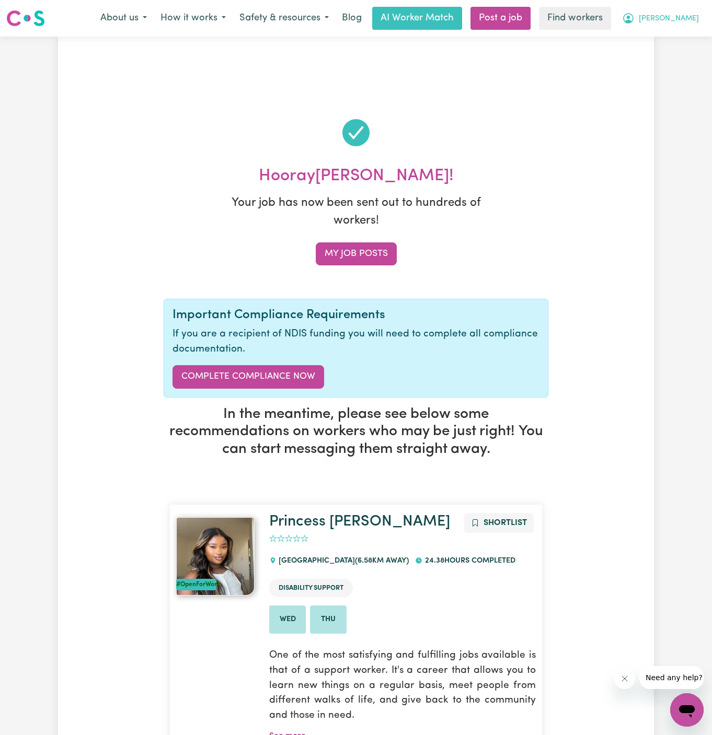
click at [687, 25] on button "[PERSON_NAME]" at bounding box center [660, 18] width 90 height 22
click at [676, 45] on link "My Dashboard" at bounding box center [663, 41] width 83 height 20
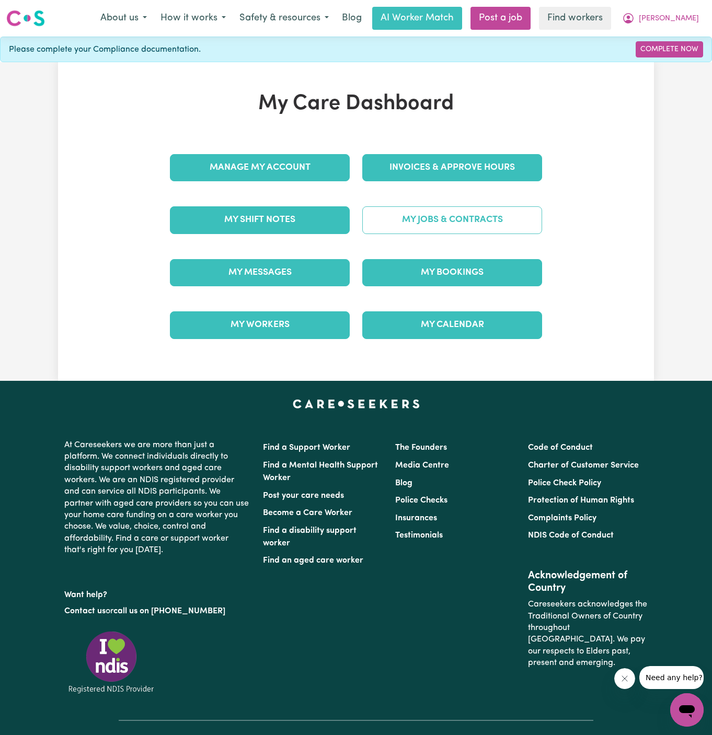
click at [482, 214] on link "My Jobs & Contracts" at bounding box center [452, 219] width 180 height 27
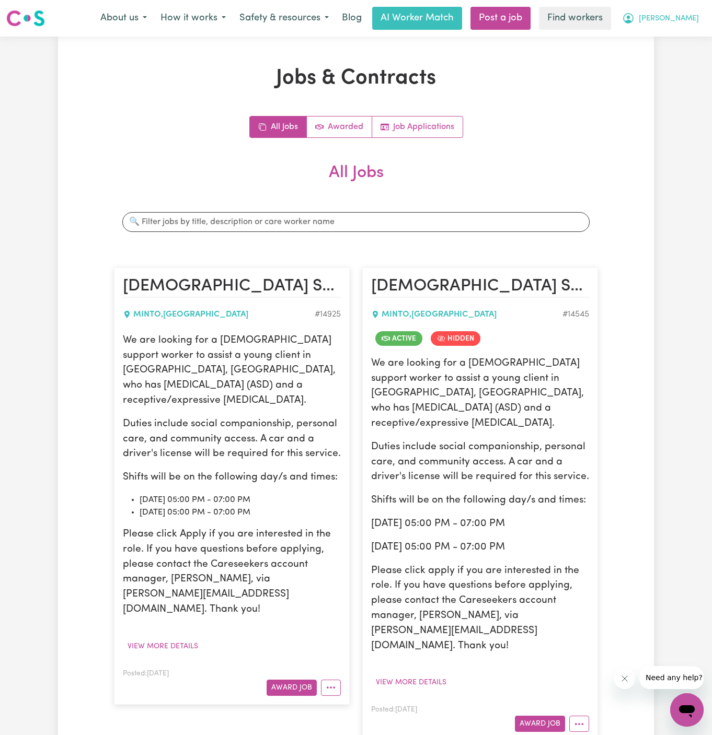
click at [680, 19] on span "[PERSON_NAME]" at bounding box center [669, 18] width 60 height 11
click at [181, 470] on p "Shifts will be on the following day/s and times:" at bounding box center [232, 477] width 218 height 15
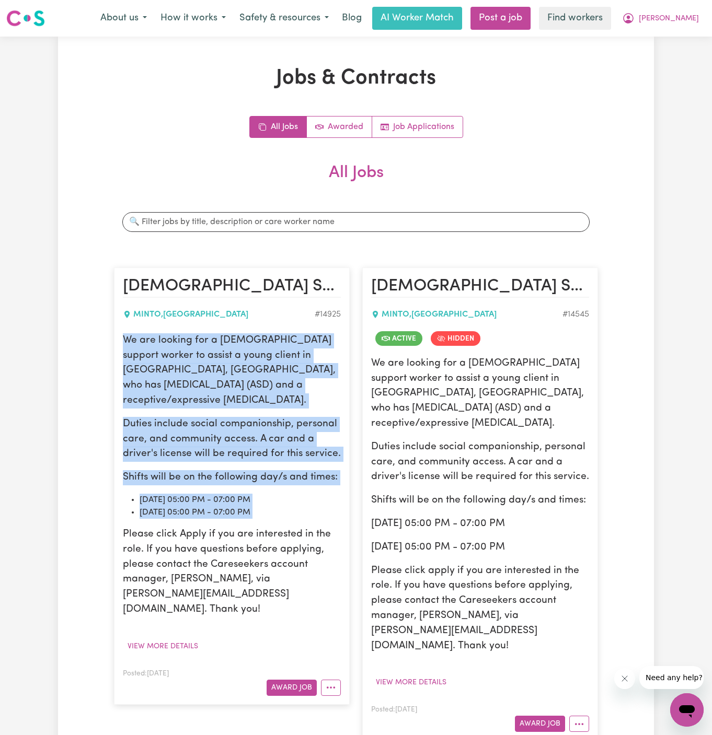
drag, startPoint x: 123, startPoint y: 341, endPoint x: 317, endPoint y: 505, distance: 253.7
click at [317, 505] on div "We are looking for a female support worker to assist a young client in Minto, N…" at bounding box center [232, 475] width 218 height 284
copy div "We are looking for a female support worker to assist a young client in Minto, N…"
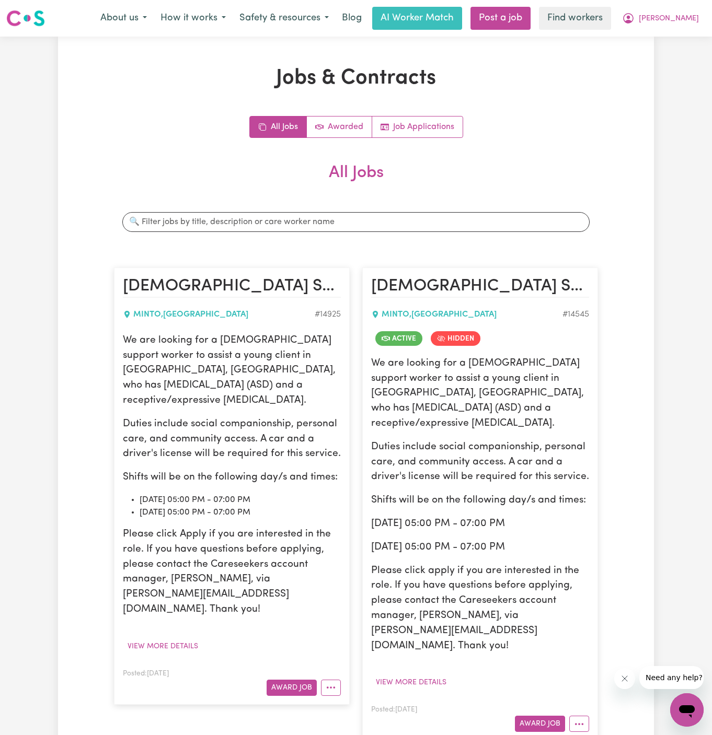
click at [493, 409] on p "We are looking for a female support worker to assist a young client in Minto, N…" at bounding box center [480, 393] width 218 height 75
click at [690, 15] on span "[PERSON_NAME]" at bounding box center [669, 18] width 60 height 11
click at [661, 59] on link "Logout" at bounding box center [663, 60] width 83 height 20
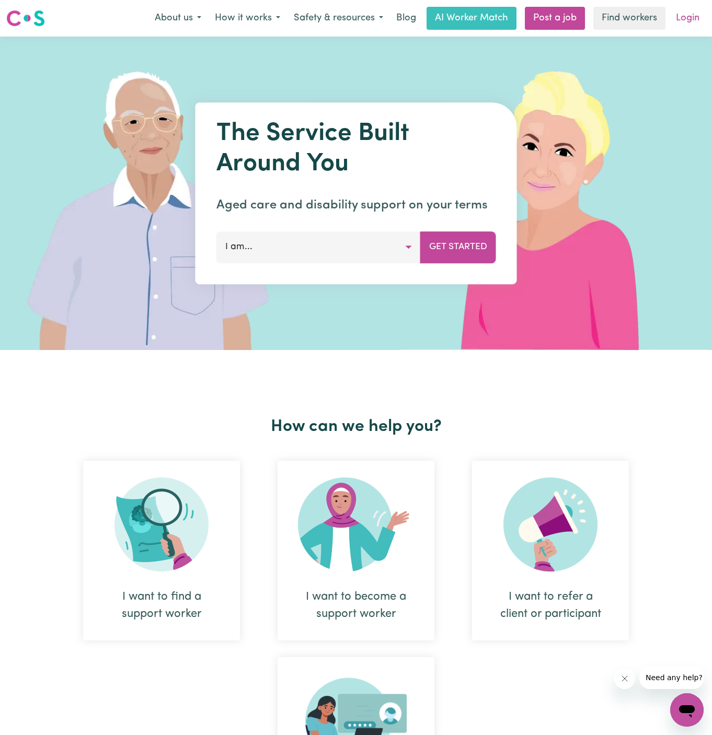
click at [698, 13] on link "Login" at bounding box center [688, 18] width 36 height 23
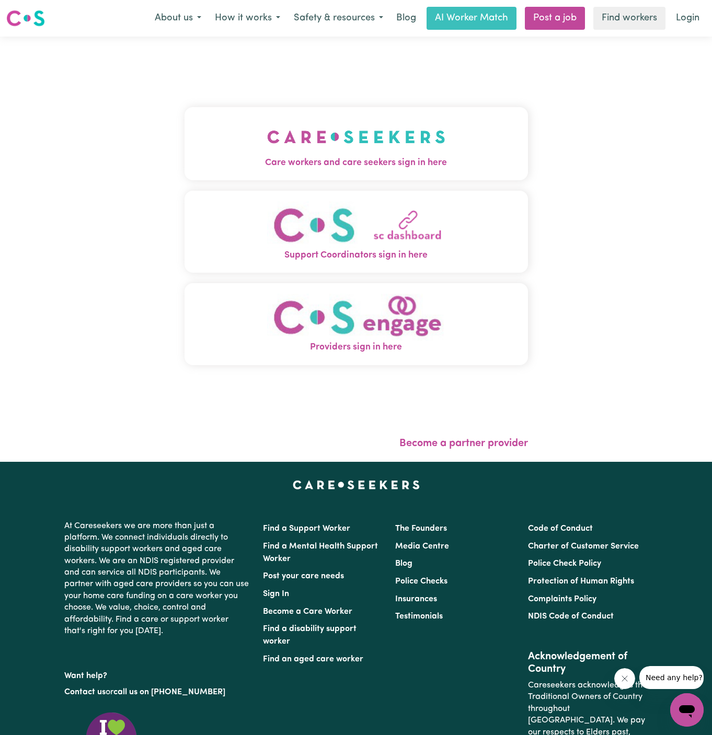
click at [322, 109] on button "Care workers and care seekers sign in here" at bounding box center [355, 143] width 343 height 73
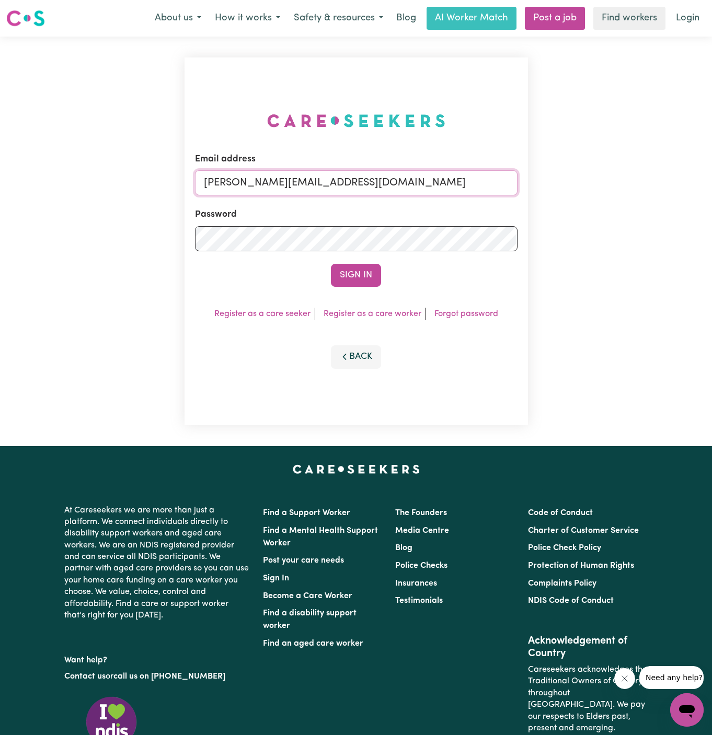
click at [415, 174] on input "dyan@careseekers.com.au" at bounding box center [356, 182] width 322 height 25
drag, startPoint x: 256, startPoint y: 184, endPoint x: 491, endPoint y: 180, distance: 235.8
click at [491, 180] on input "superuser~AlbeyMtColahALC@careseekers.com.au" at bounding box center [356, 182] width 322 height 25
type input "superuser~AlisonKerfootPAWA@careseekers.com.au"
click at [371, 286] on button "Sign In" at bounding box center [356, 275] width 50 height 23
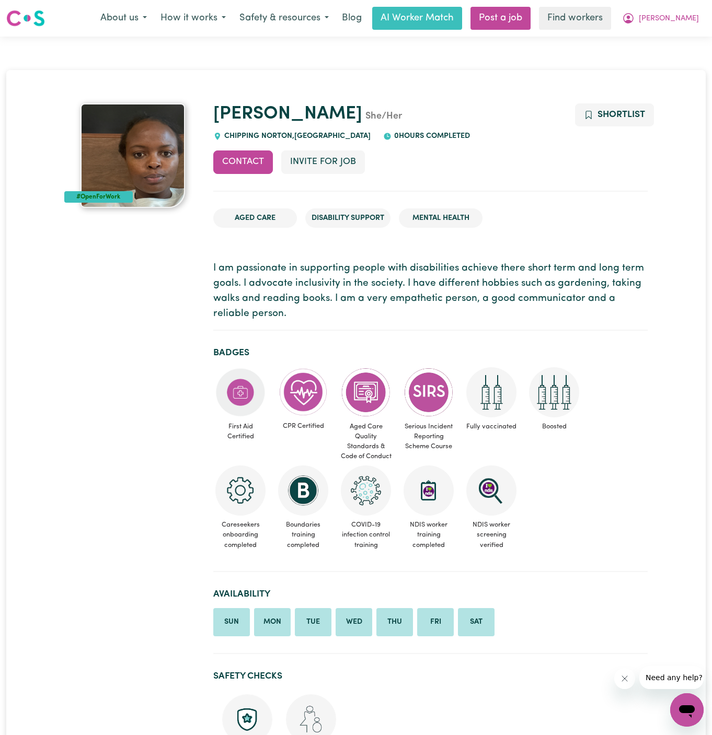
scroll to position [86, 0]
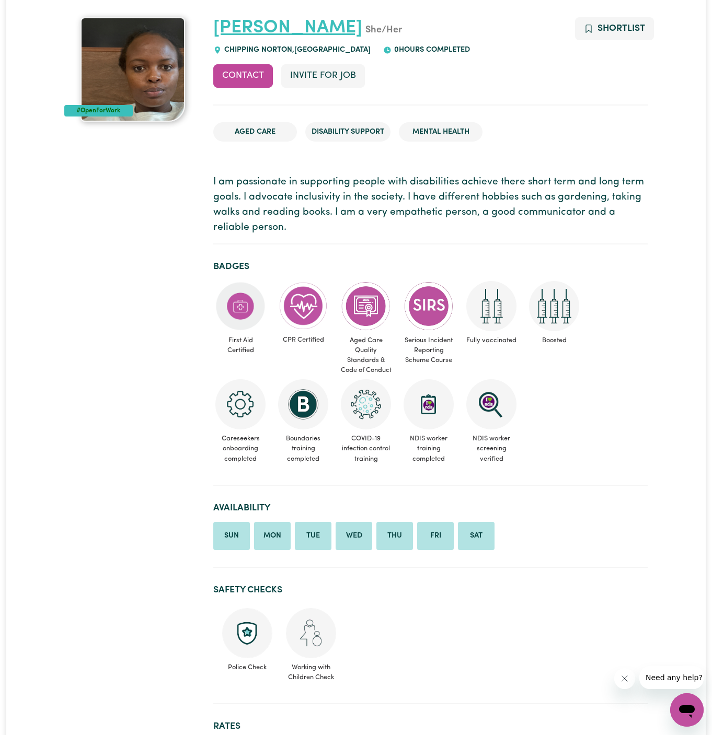
click at [237, 30] on link "Judith" at bounding box center [287, 28] width 149 height 18
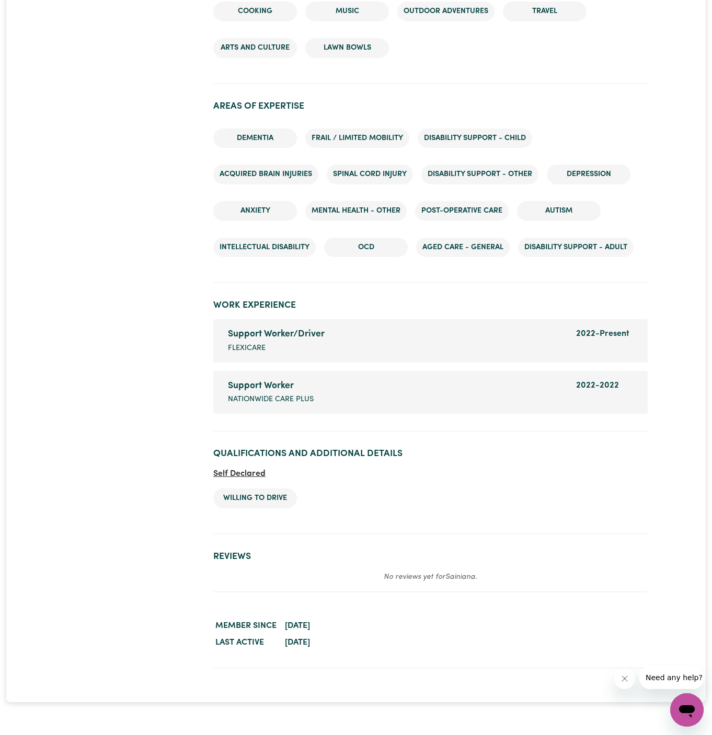
scroll to position [1272, 0]
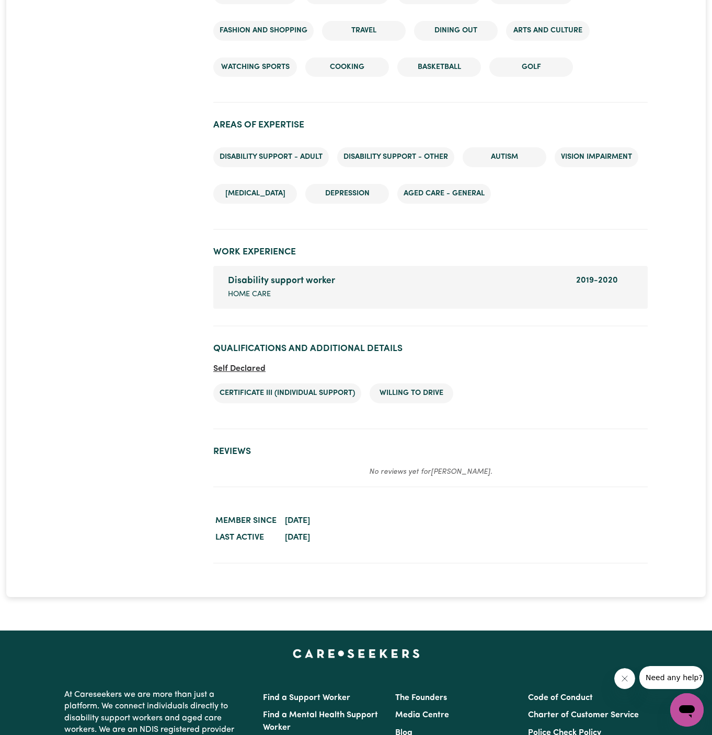
scroll to position [1294, 0]
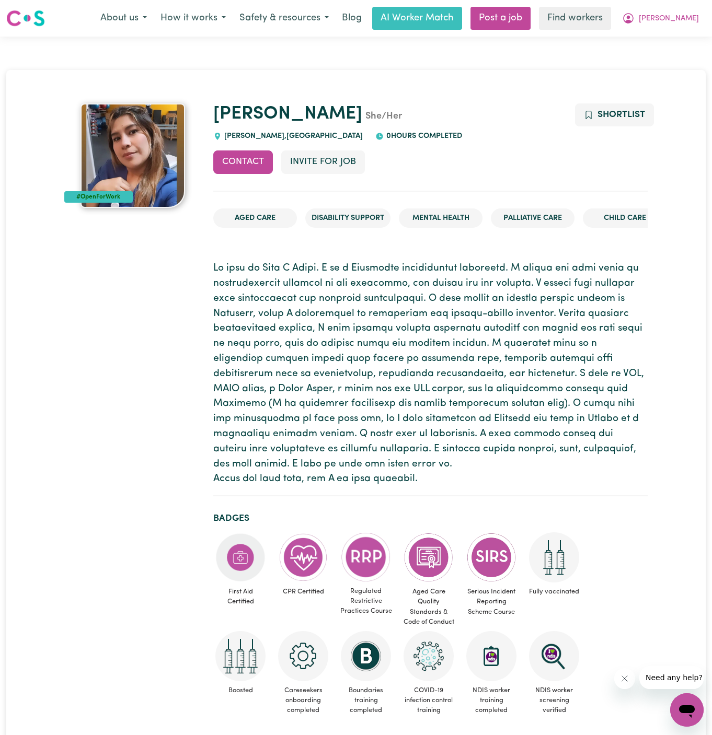
click at [604, 385] on p at bounding box center [430, 374] width 434 height 226
